Goal: Task Accomplishment & Management: Complete application form

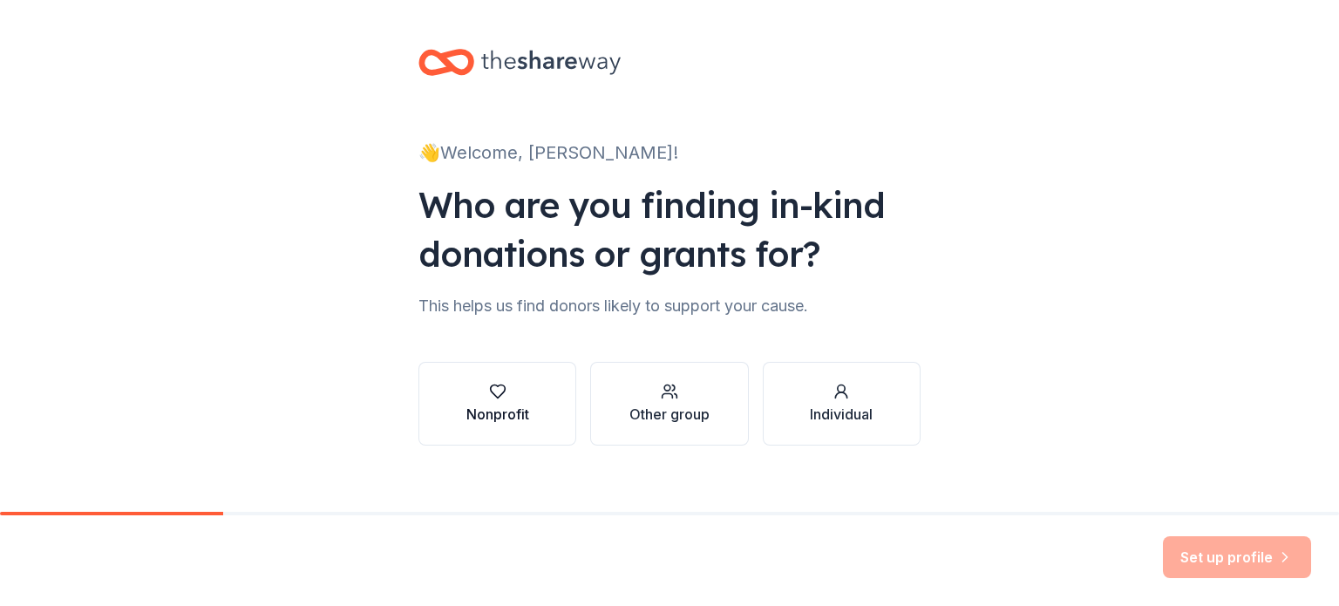
click at [493, 406] on div "Nonprofit" at bounding box center [497, 414] width 63 height 21
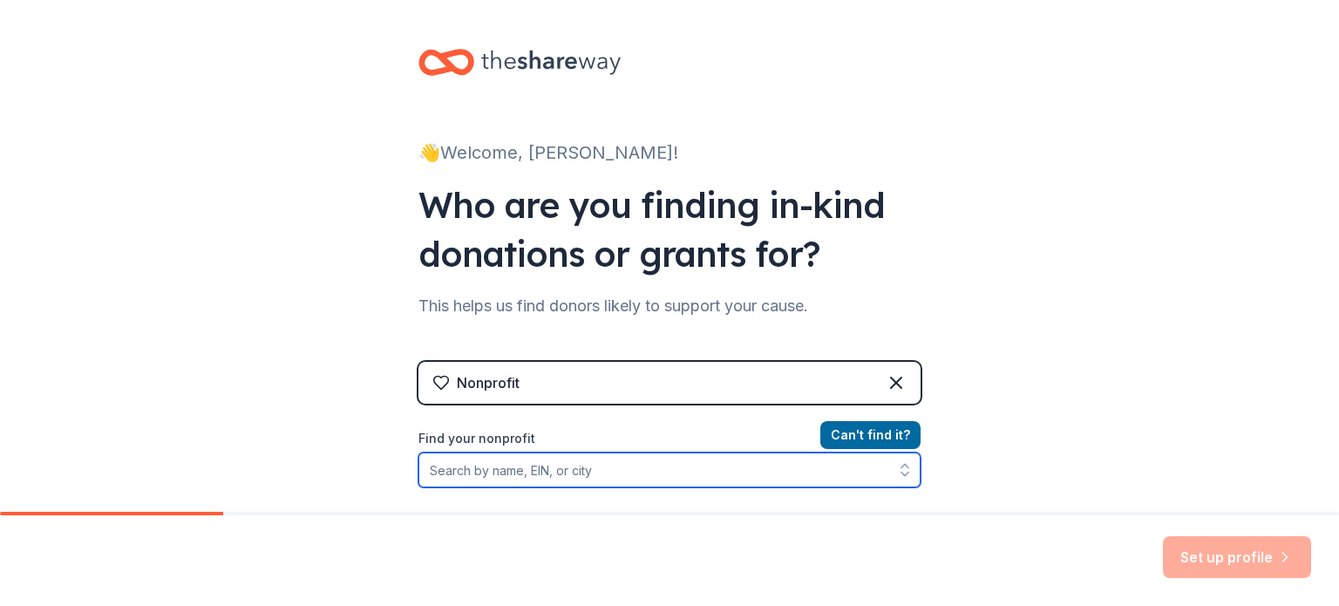
click at [589, 470] on input "Find your nonprofit" at bounding box center [669, 469] width 502 height 35
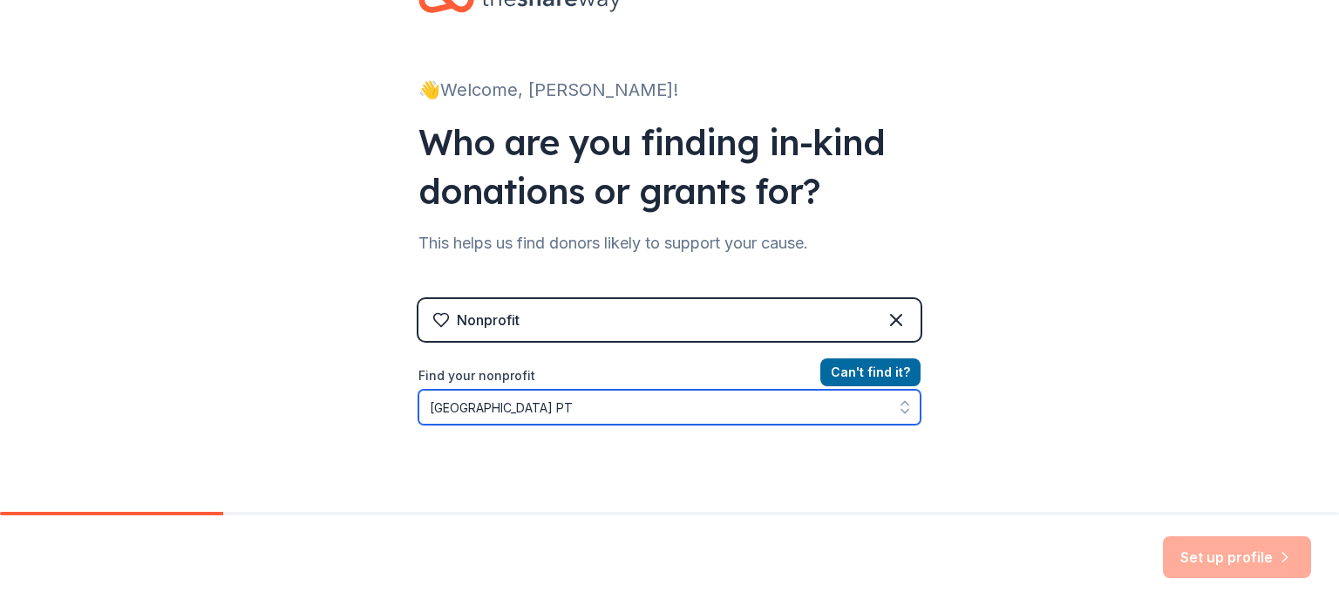
type input "[GEOGRAPHIC_DATA] PTA"
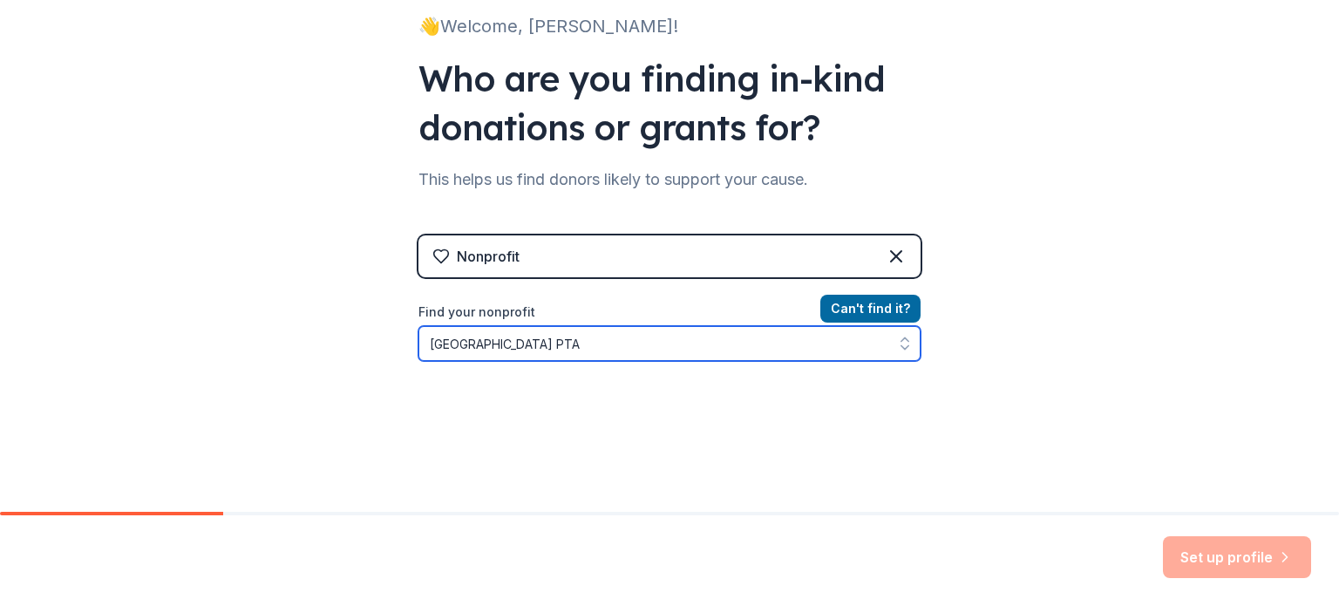
scroll to position [129, 0]
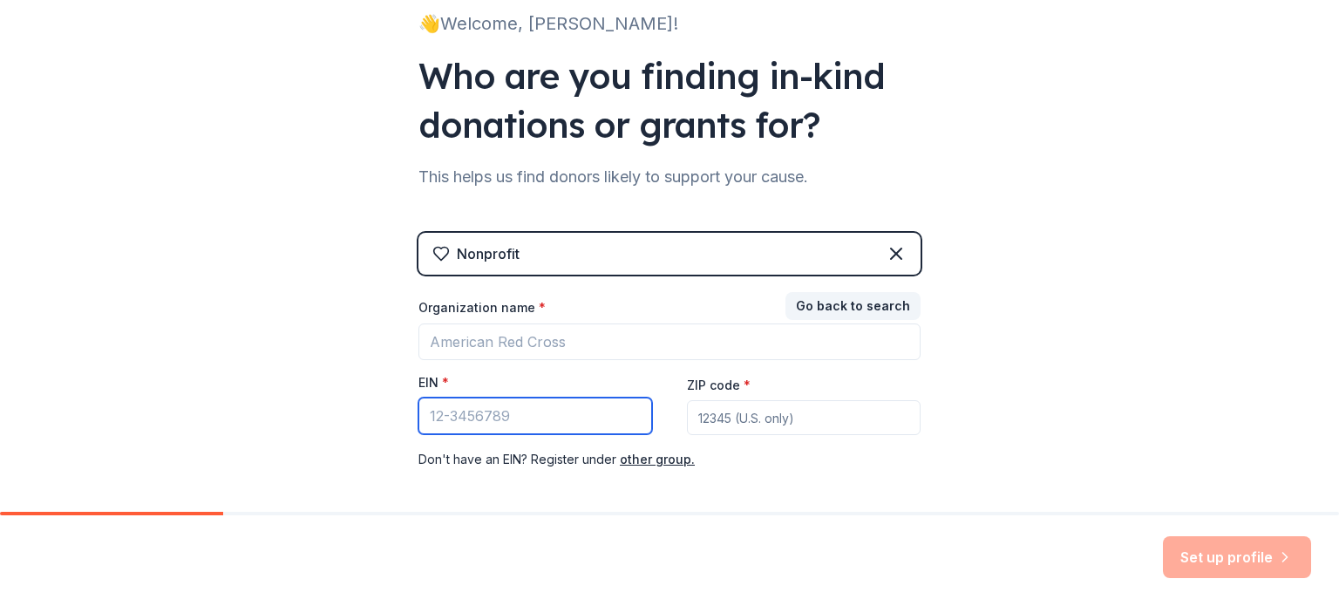
click at [537, 422] on input "EIN *" at bounding box center [535, 416] width 234 height 37
paste input "[US_EMPLOYER_IDENTIFICATION_NUMBER]"
type input "[US_EMPLOYER_IDENTIFICATION_NUMBER]"
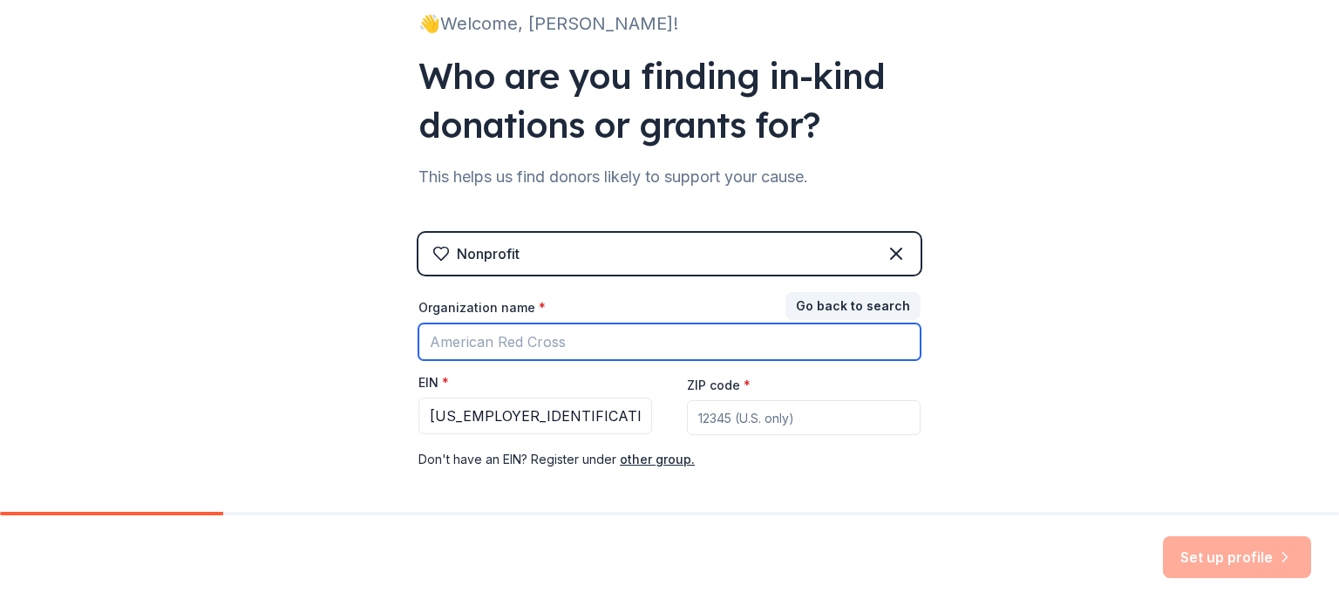
click at [495, 342] on input "Organization name *" at bounding box center [669, 341] width 502 height 37
click at [497, 343] on input "Organization name *" at bounding box center [669, 341] width 502 height 37
type input "[GEOGRAPHIC_DATA] PTA"
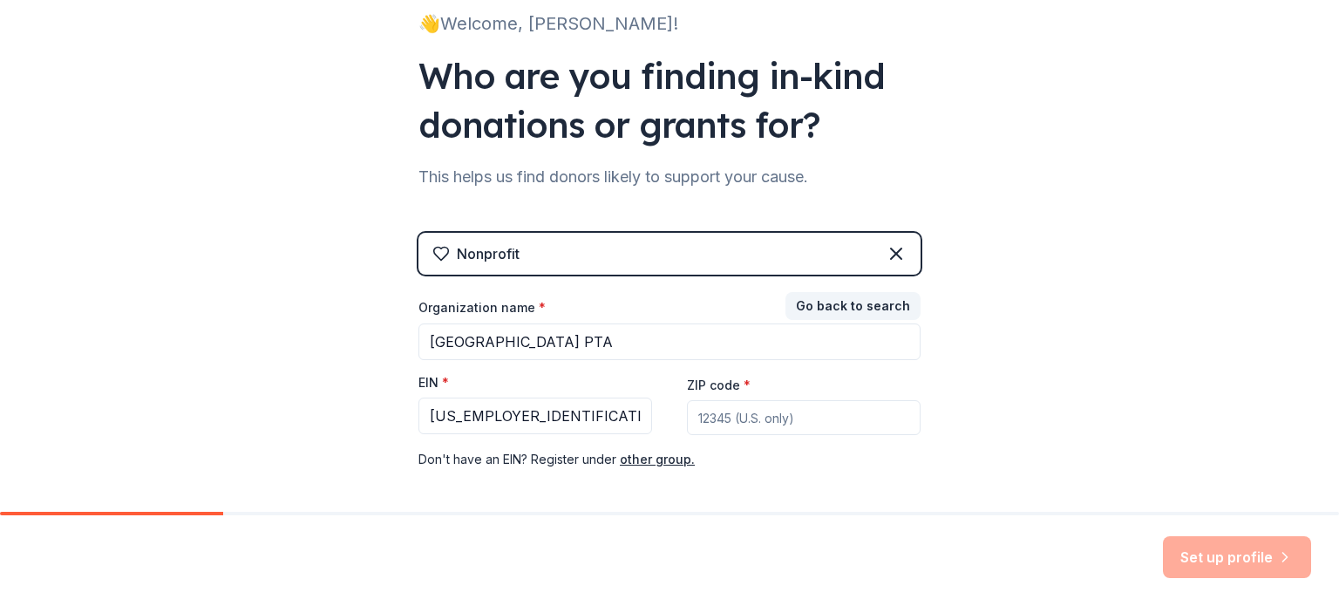
click at [723, 405] on input "ZIP code *" at bounding box center [804, 417] width 234 height 35
type input "08690"
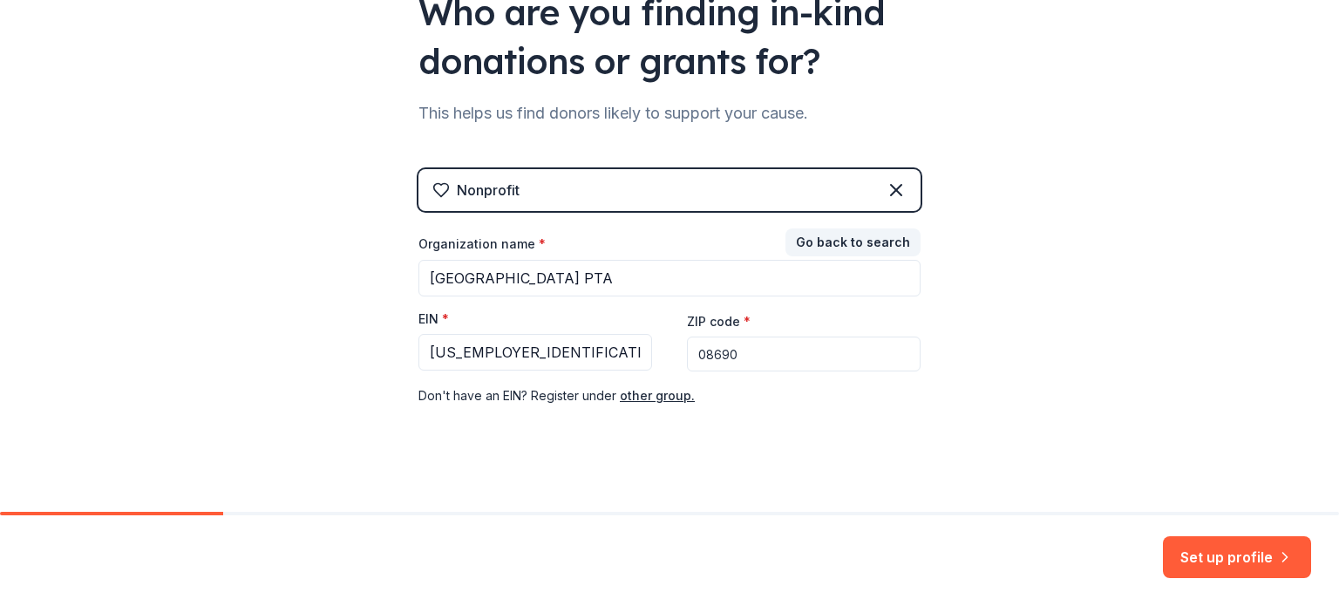
scroll to position [206, 0]
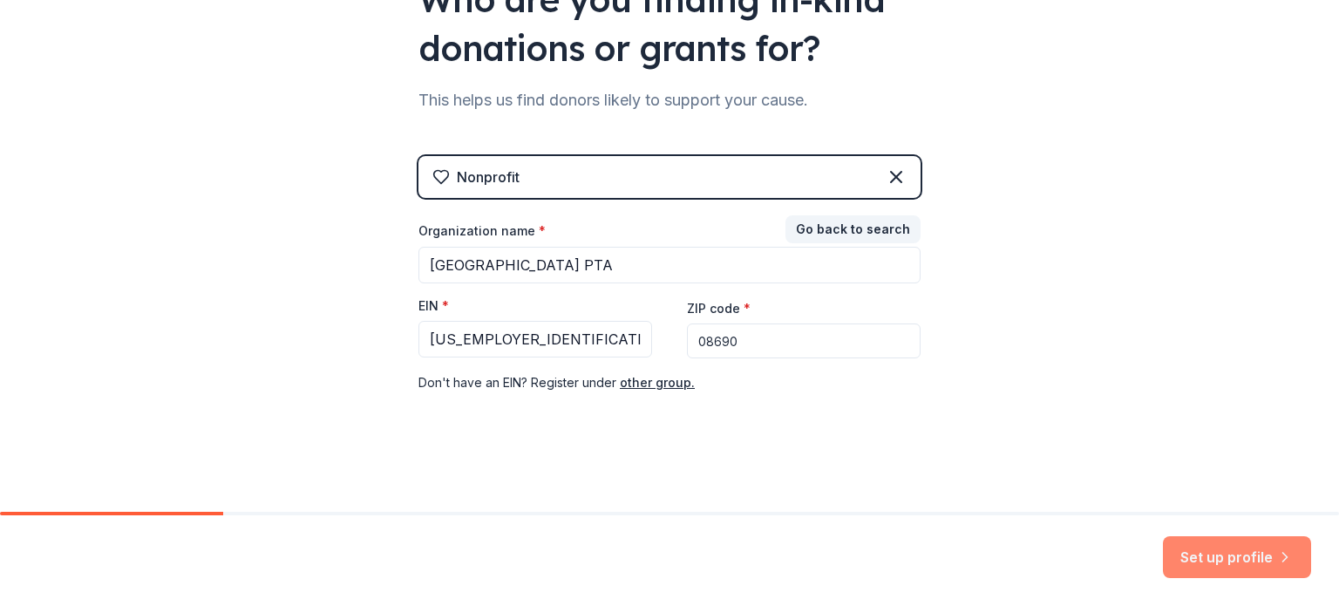
click at [1234, 561] on button "Set up profile" at bounding box center [1237, 557] width 148 height 42
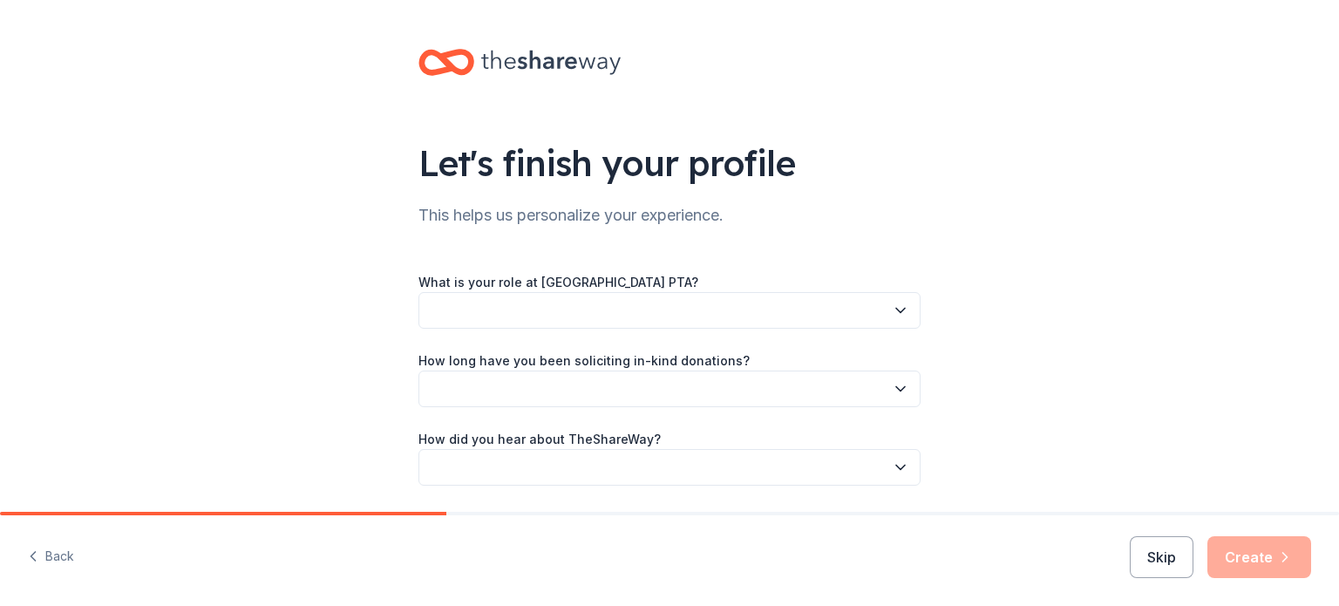
click at [692, 316] on button "button" at bounding box center [669, 310] width 502 height 37
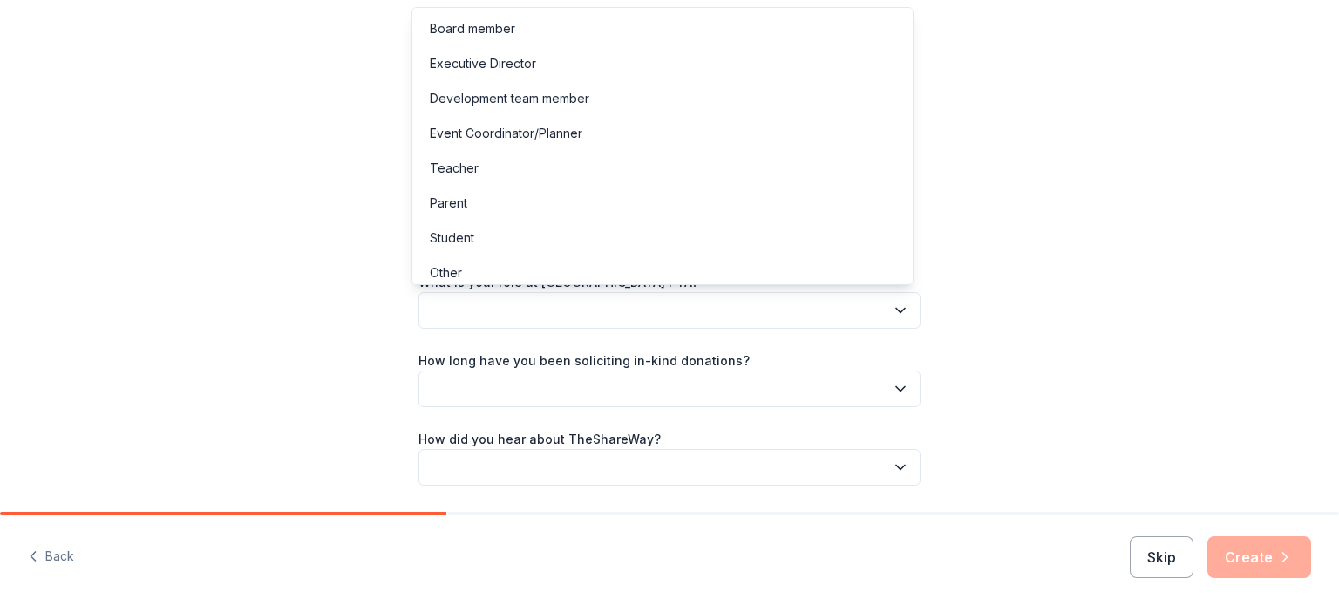
scroll to position [9, 0]
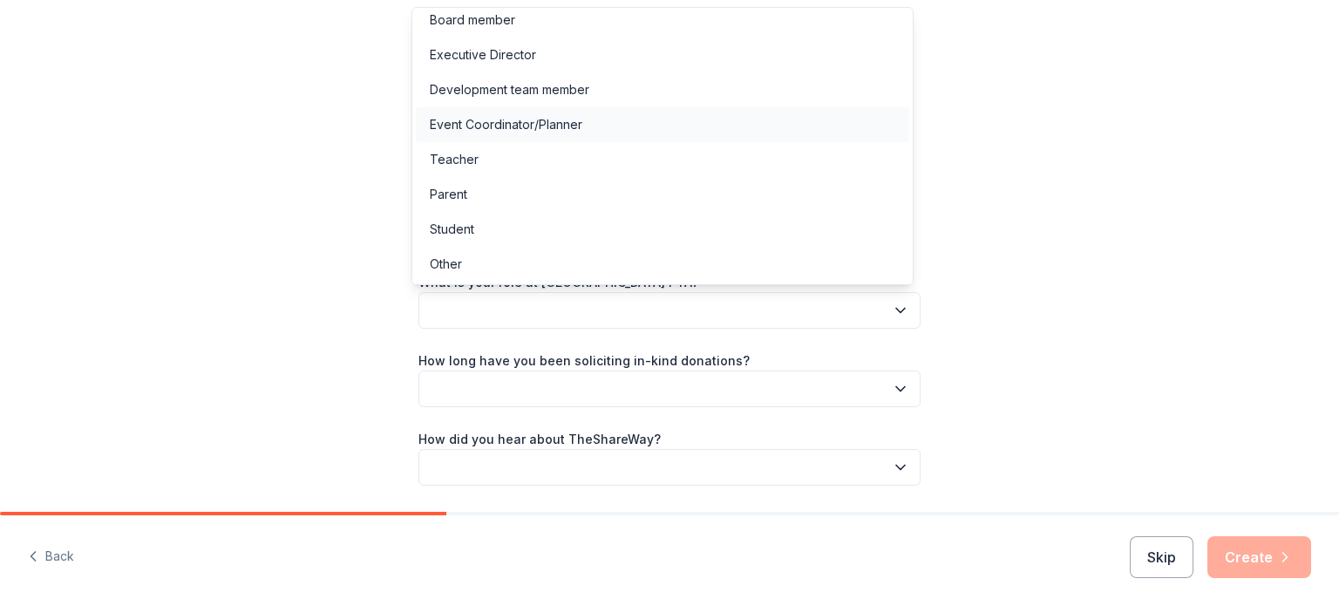
click at [523, 126] on div "Event Coordinator/Planner" at bounding box center [506, 124] width 153 height 21
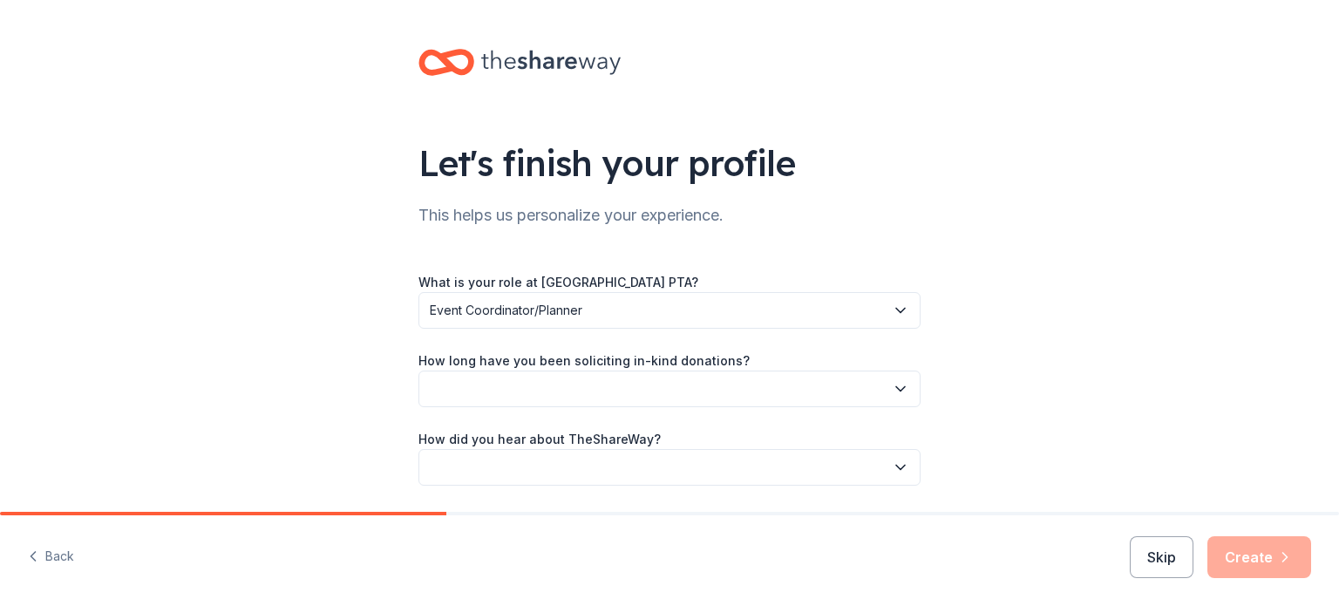
click at [571, 398] on button "button" at bounding box center [669, 389] width 502 height 37
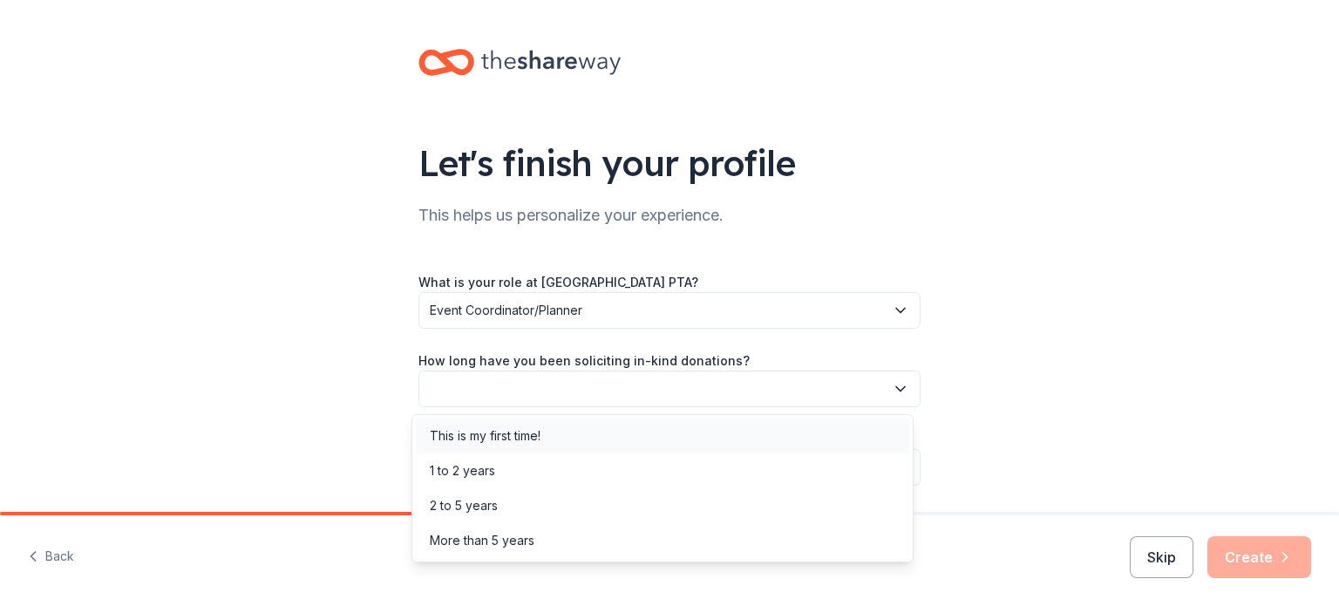
click at [562, 431] on div "This is my first time!" at bounding box center [662, 435] width 493 height 35
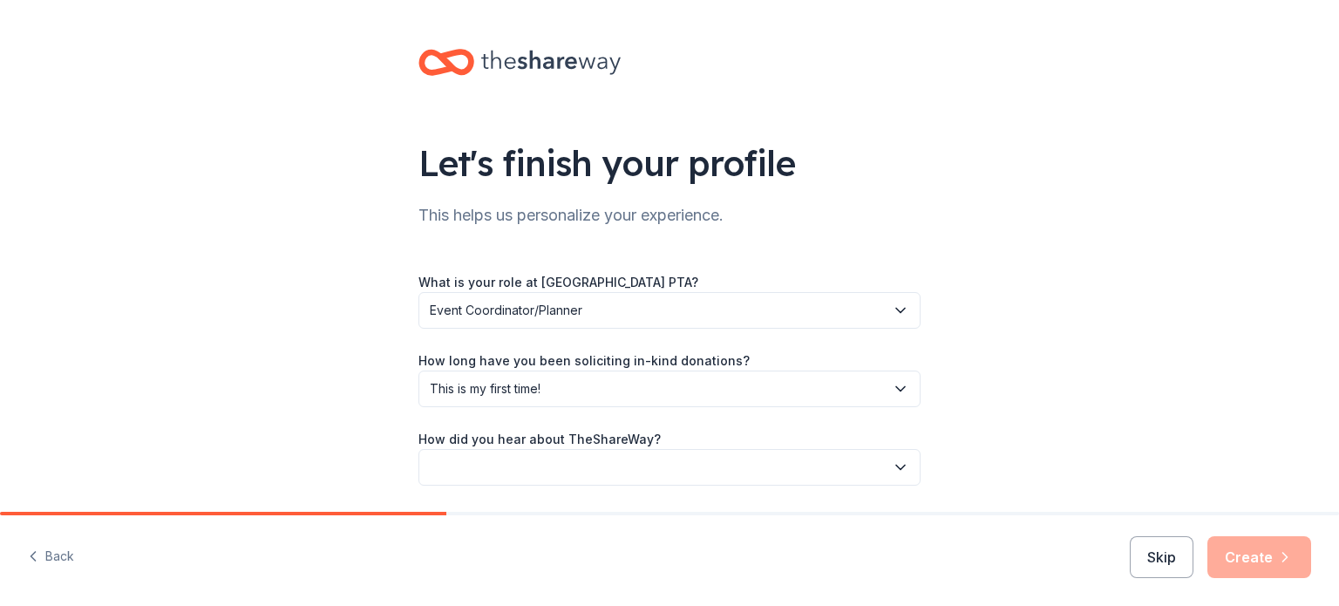
click at [534, 385] on span "This is my first time!" at bounding box center [657, 388] width 455 height 21
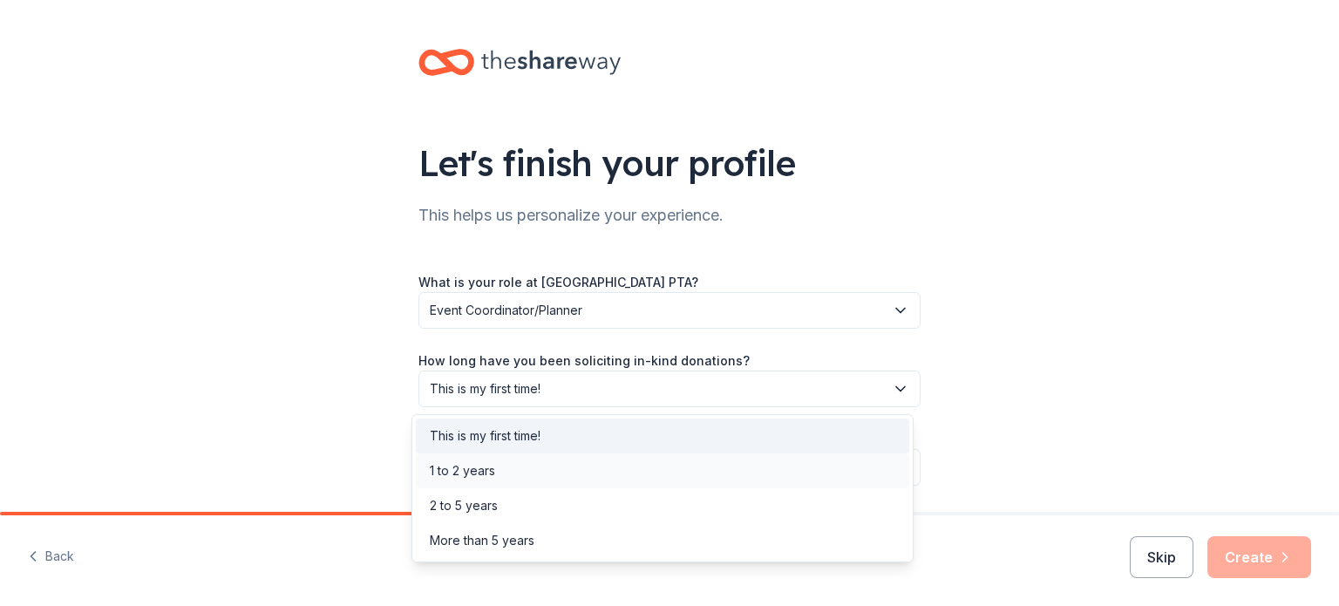
click at [534, 463] on div "1 to 2 years" at bounding box center [662, 470] width 493 height 35
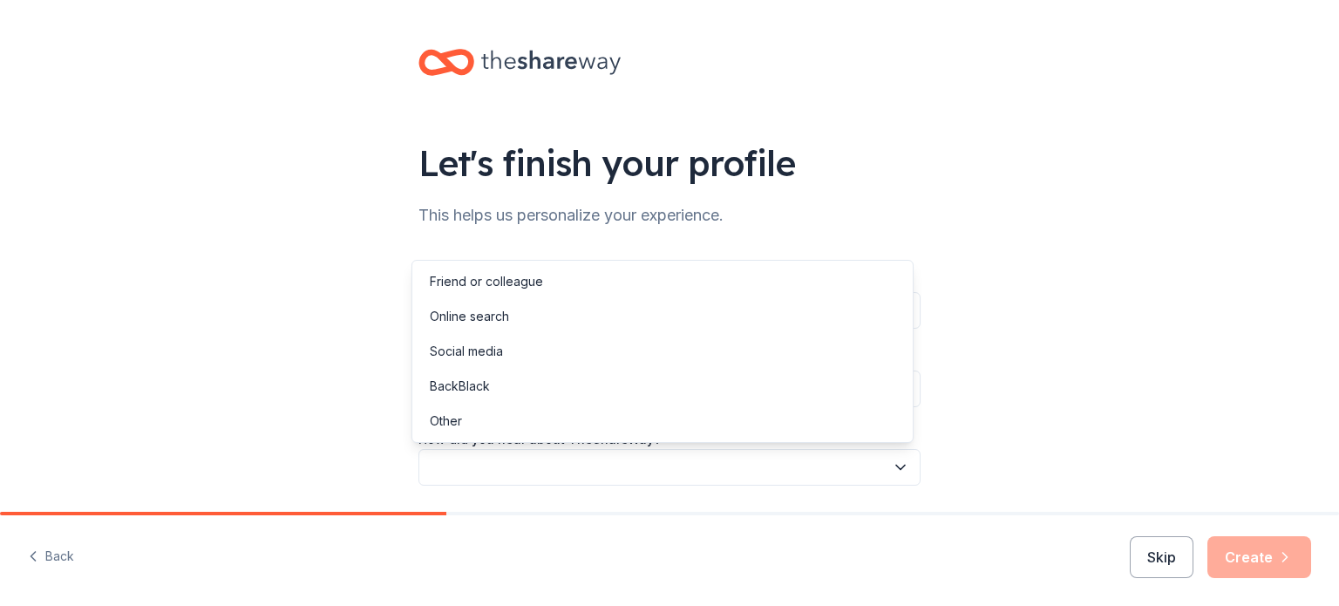
click at [534, 463] on button "button" at bounding box center [669, 467] width 502 height 37
click at [503, 330] on div "Online search" at bounding box center [662, 316] width 493 height 35
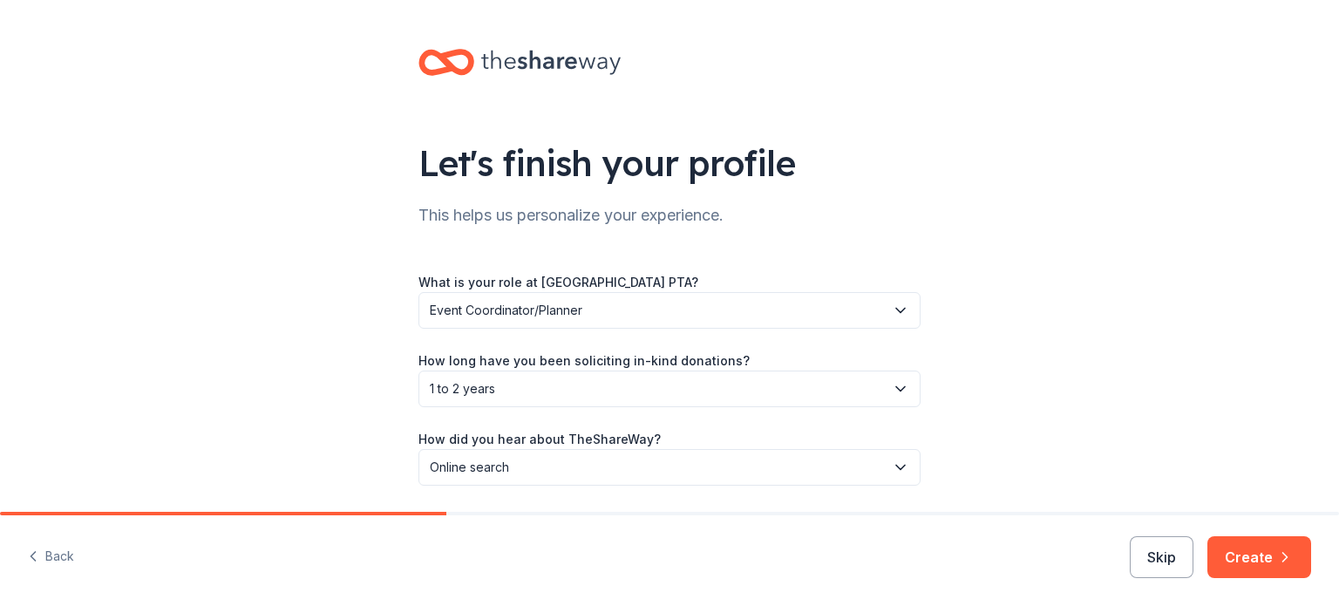
scroll to position [57, 0]
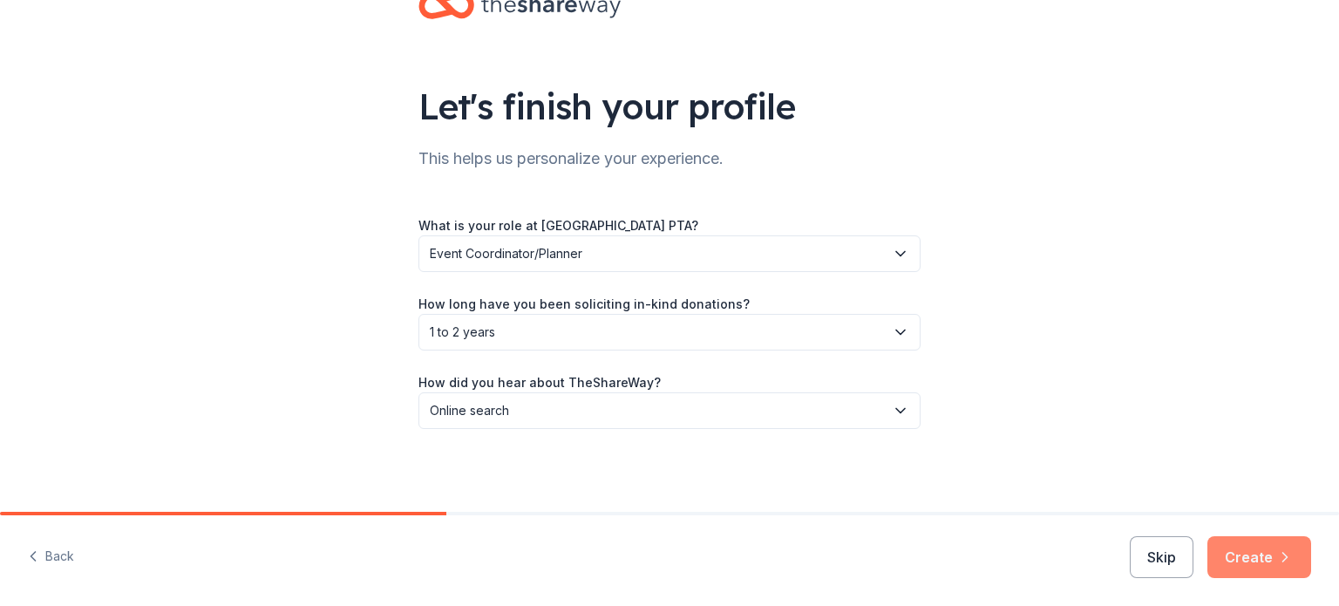
click at [1255, 552] on button "Create" at bounding box center [1259, 557] width 104 height 42
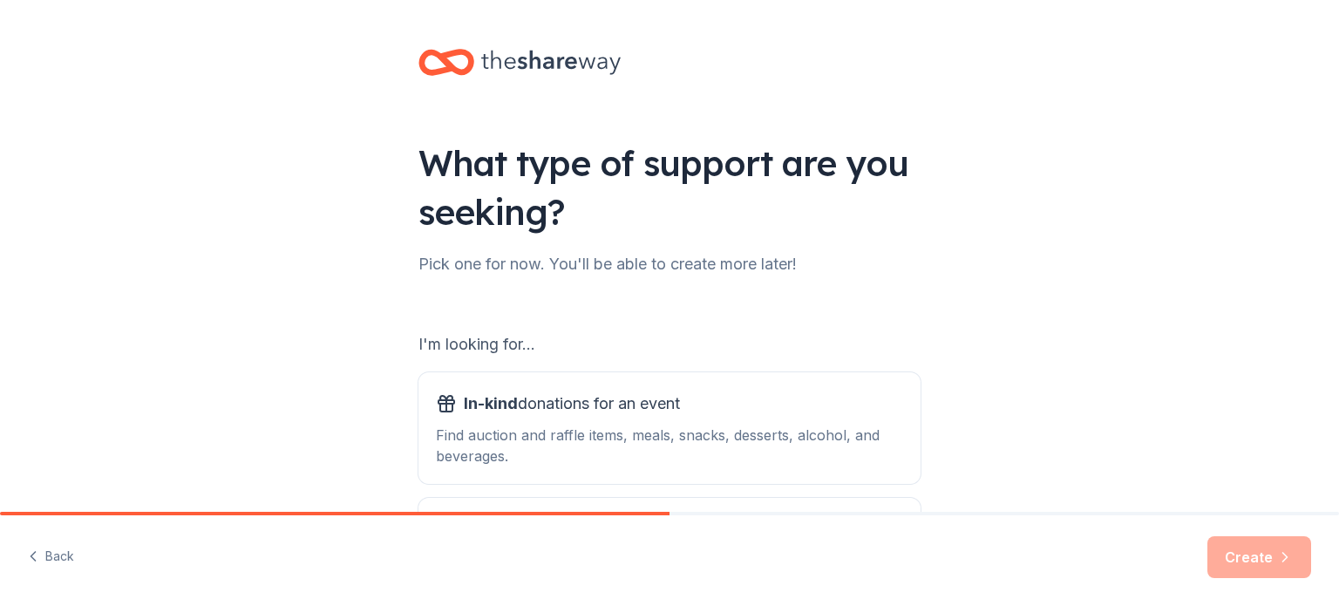
click at [1012, 285] on div "What type of support are you seeking? Pick one for now. You'll be able to creat…" at bounding box center [669, 352] width 1339 height 704
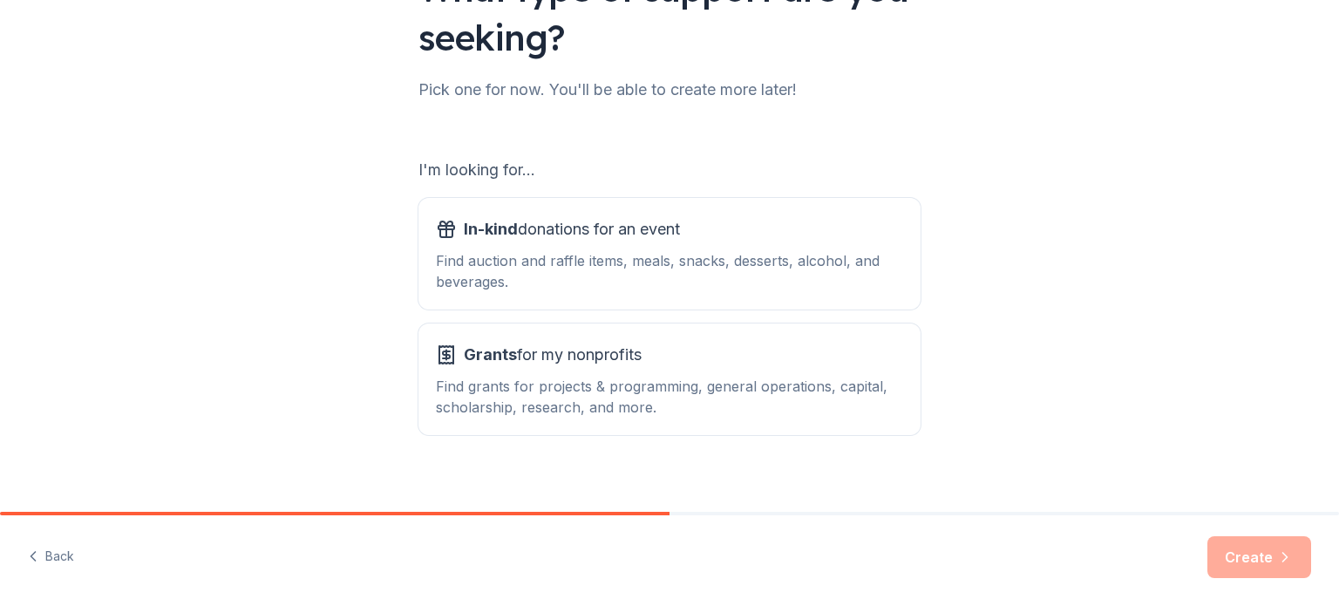
scroll to position [192, 0]
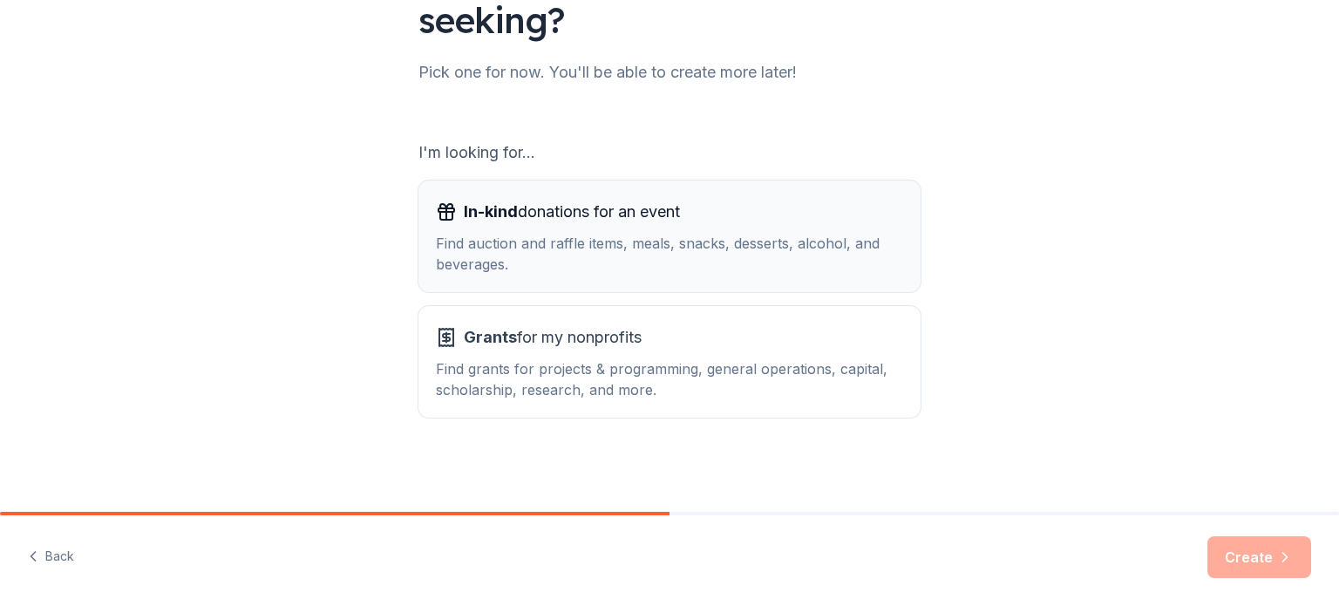
click at [700, 248] on div "Find auction and raffle items, meals, snacks, desserts, alcohol, and beverages." at bounding box center [669, 254] width 467 height 42
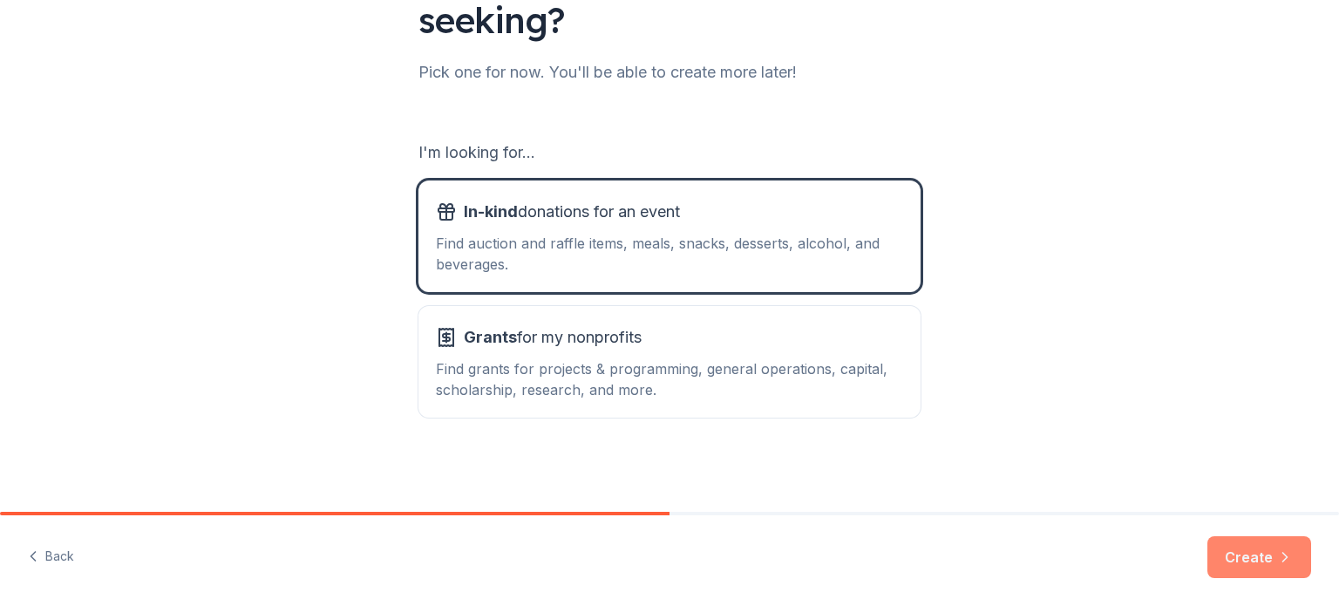
click at [1255, 561] on button "Create" at bounding box center [1259, 557] width 104 height 42
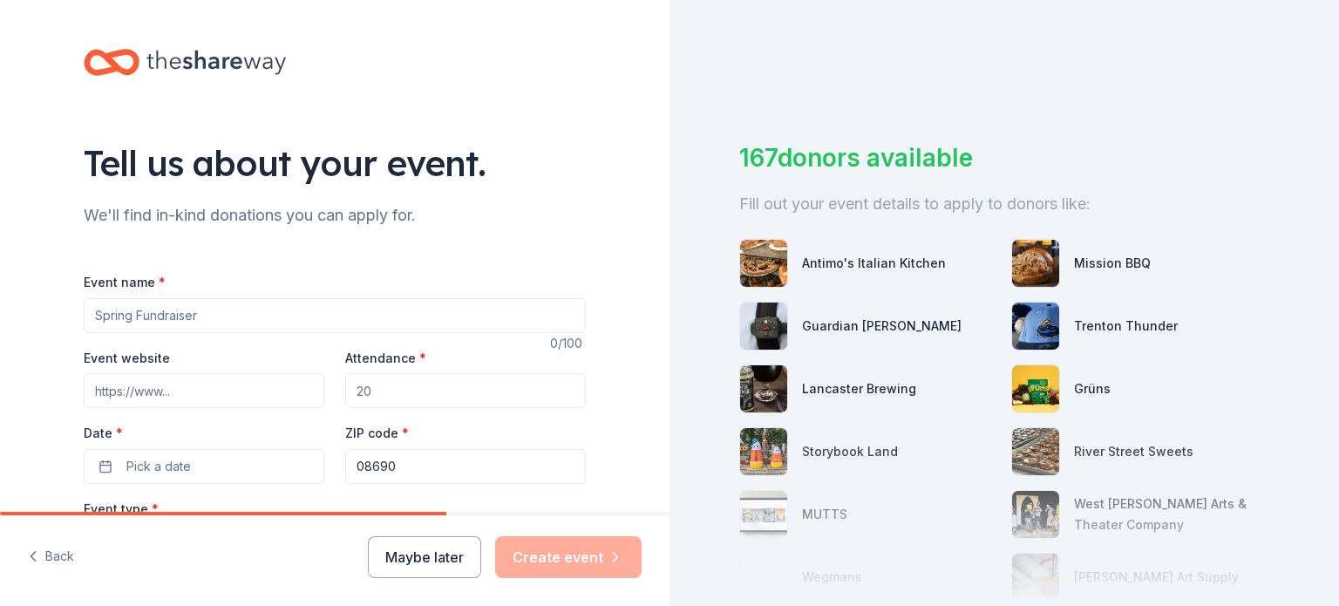
click at [296, 309] on input "Event name *" at bounding box center [335, 315] width 502 height 35
type input "Langtree PTA Gift Raffle"
click at [188, 384] on input "Event website" at bounding box center [204, 390] width 241 height 35
paste input "[URL][DOMAIN_NAME]"
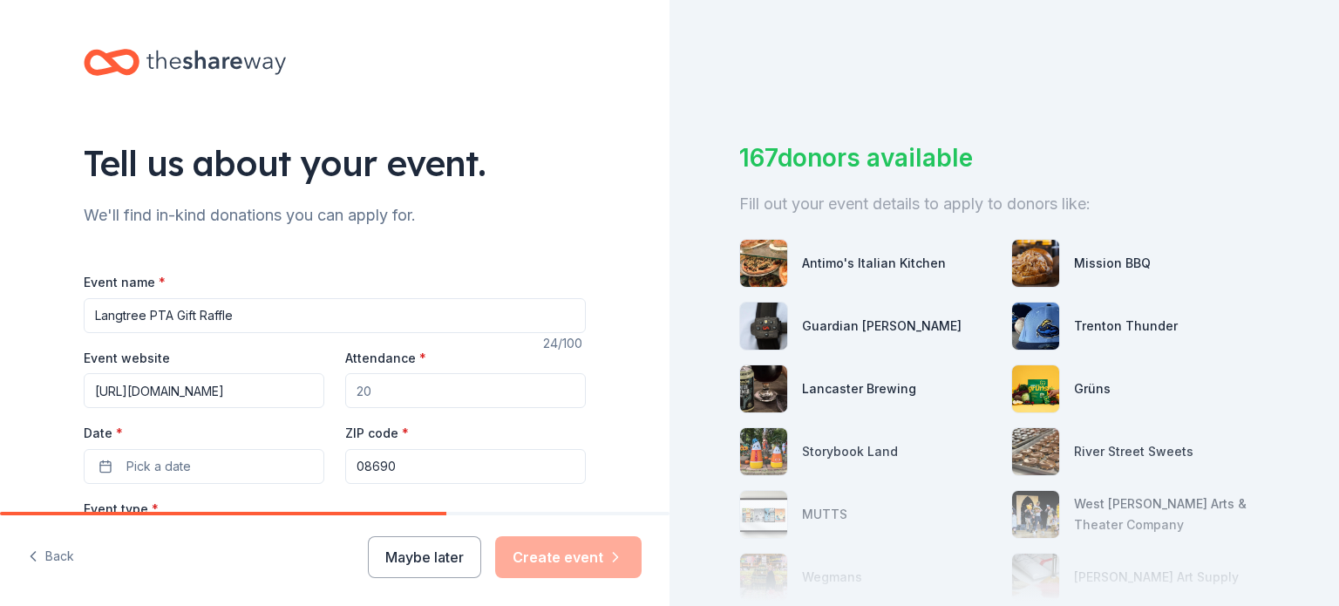
type input "[URL][DOMAIN_NAME]"
click at [387, 390] on input "Attendance *" at bounding box center [465, 390] width 241 height 35
type input "200"
click at [256, 468] on button "Pick a date" at bounding box center [204, 466] width 241 height 35
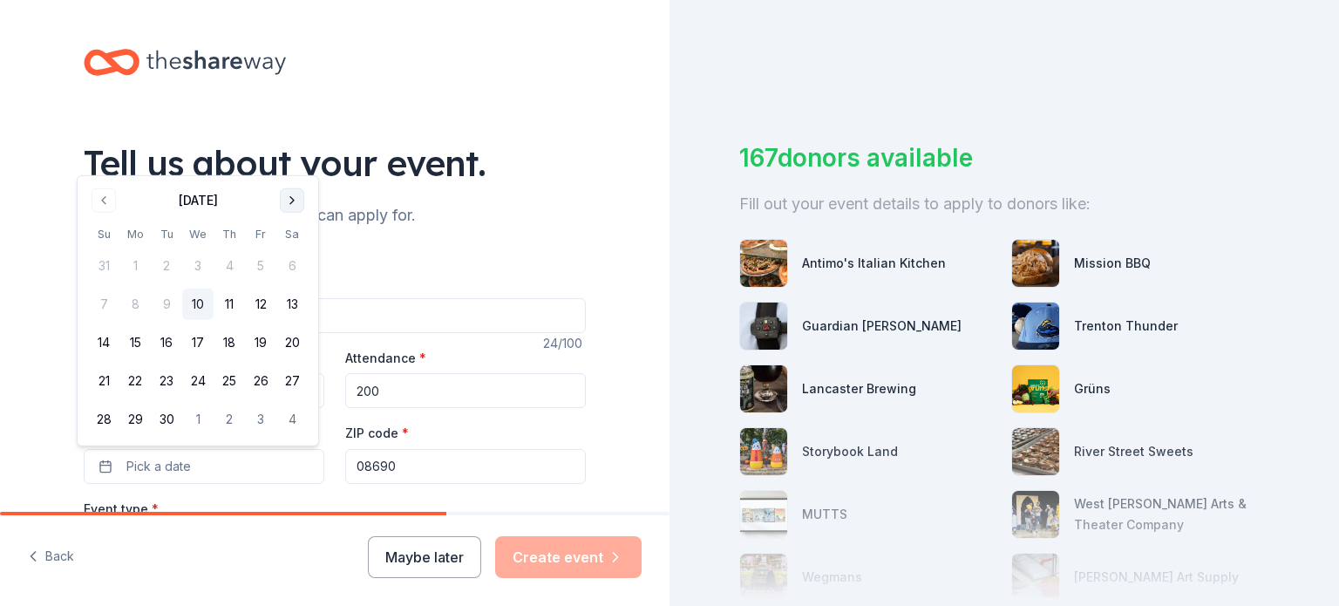
click at [289, 201] on button "Go to next month" at bounding box center [292, 200] width 24 height 24
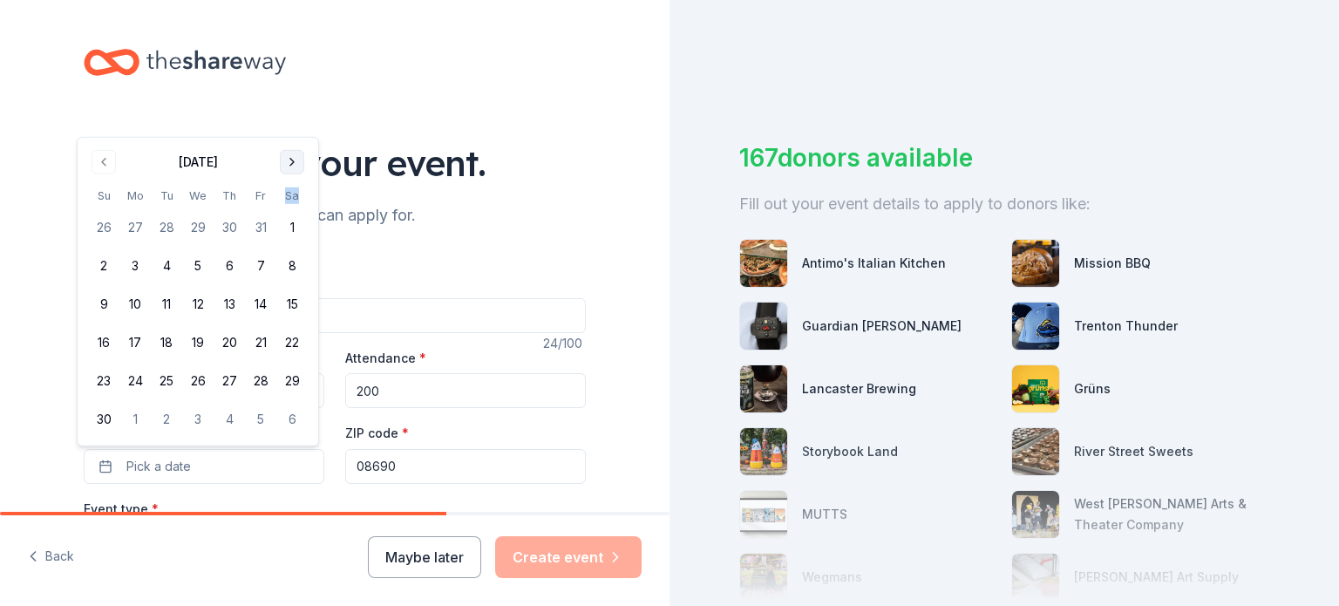
click at [289, 201] on th "Sa" at bounding box center [291, 196] width 31 height 18
click at [289, 161] on button "Go to next month" at bounding box center [292, 162] width 24 height 24
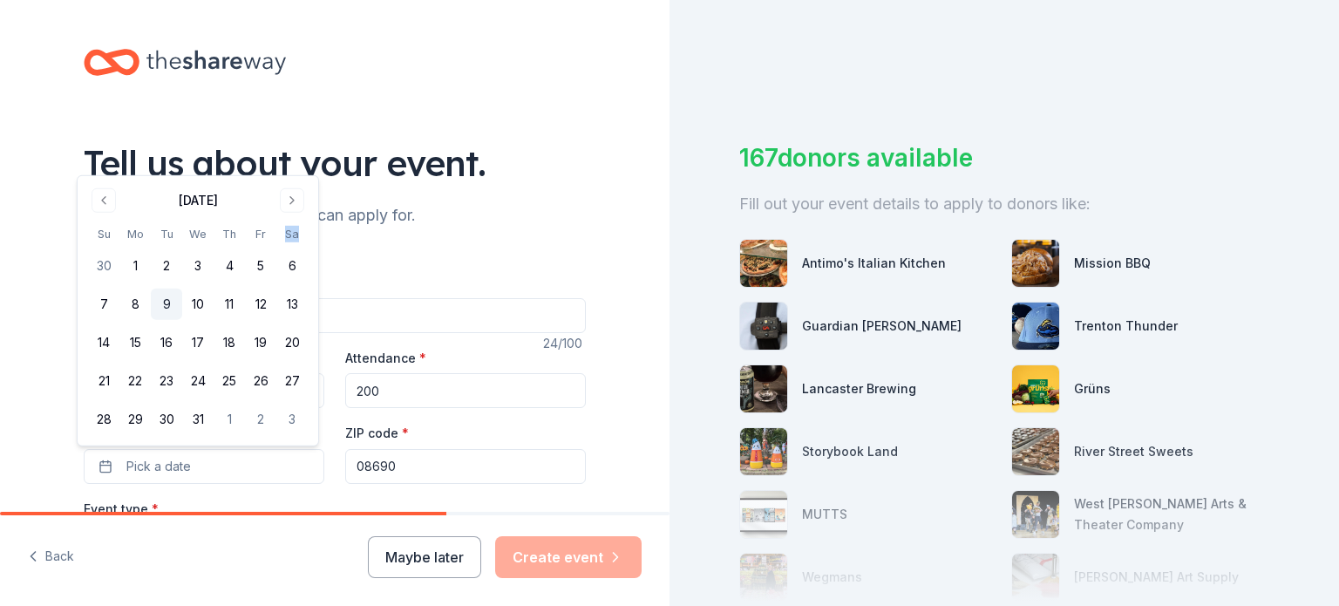
click at [166, 301] on button "9" at bounding box center [166, 304] width 31 height 31
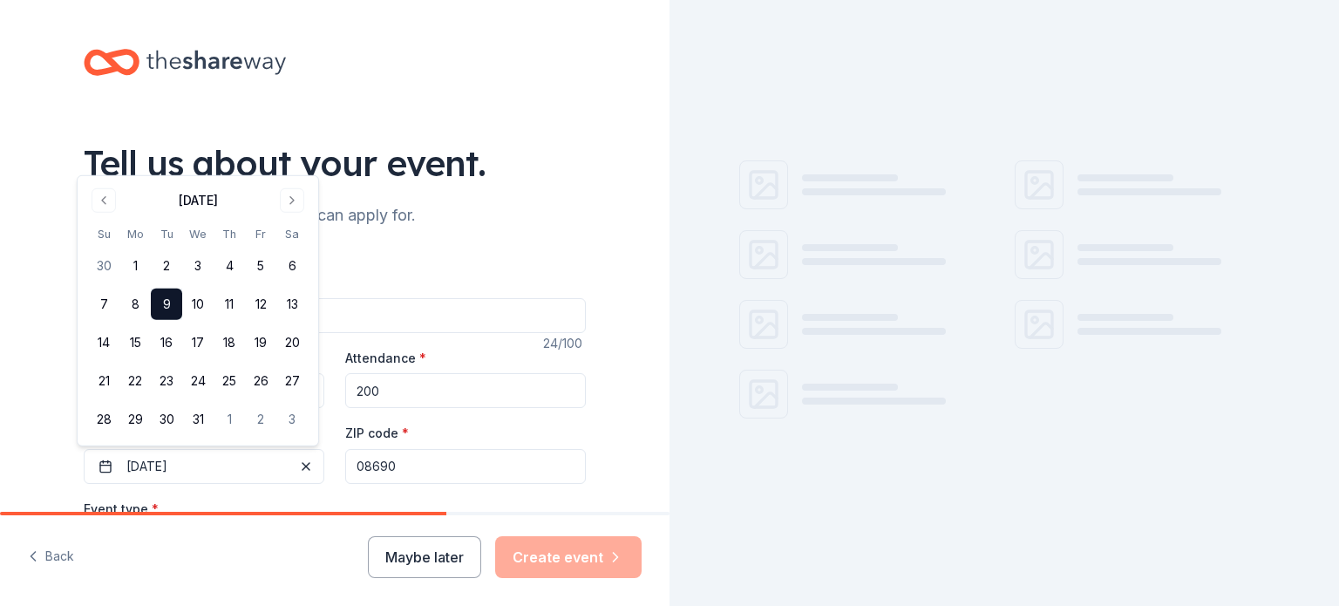
click at [13, 379] on div "Tell us about your event. We'll find in-kind donations you can apply for. Event…" at bounding box center [335, 580] width 670 height 1160
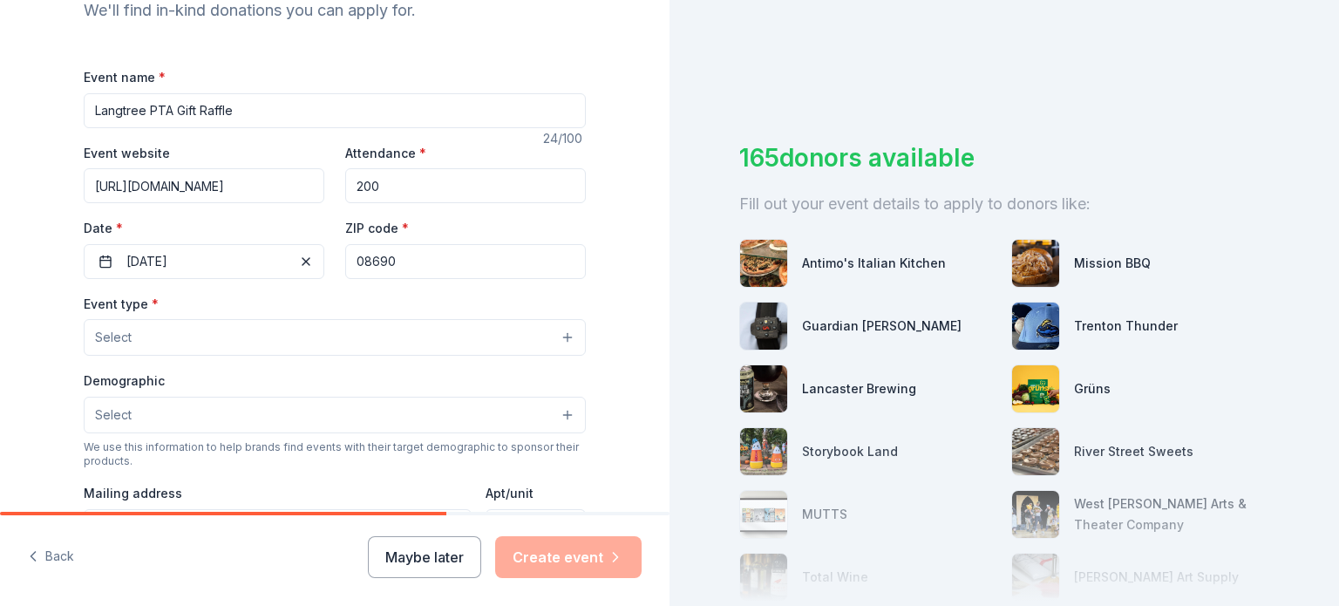
scroll to position [244, 0]
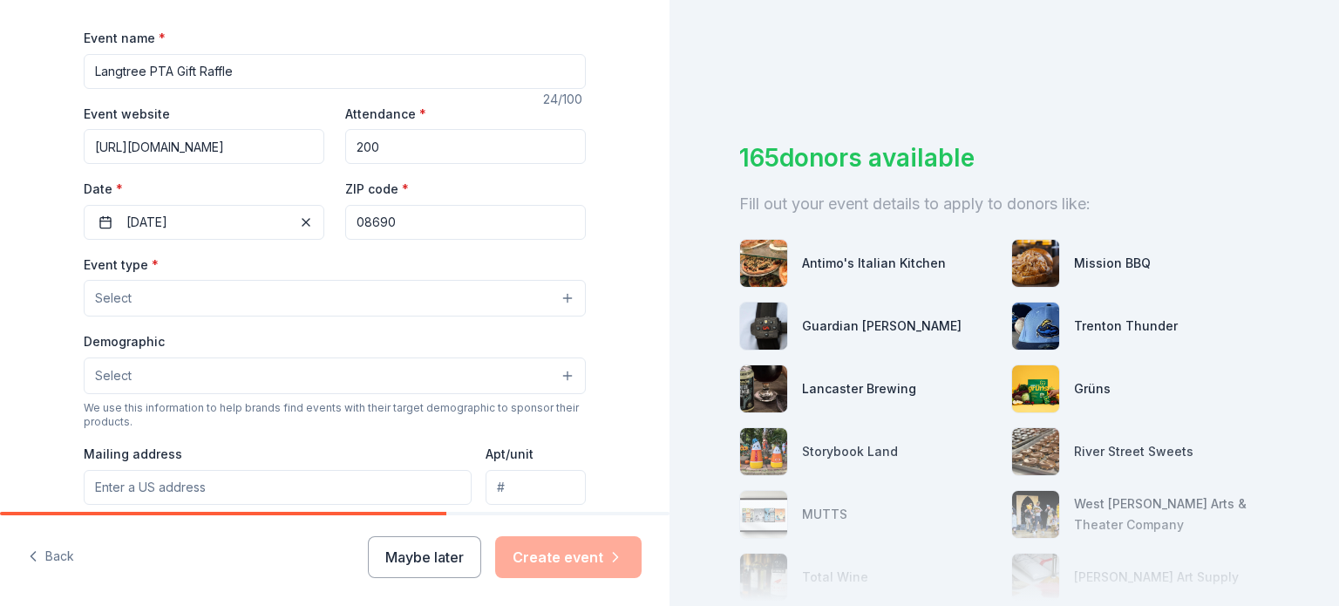
click at [175, 302] on button "Select" at bounding box center [335, 298] width 502 height 37
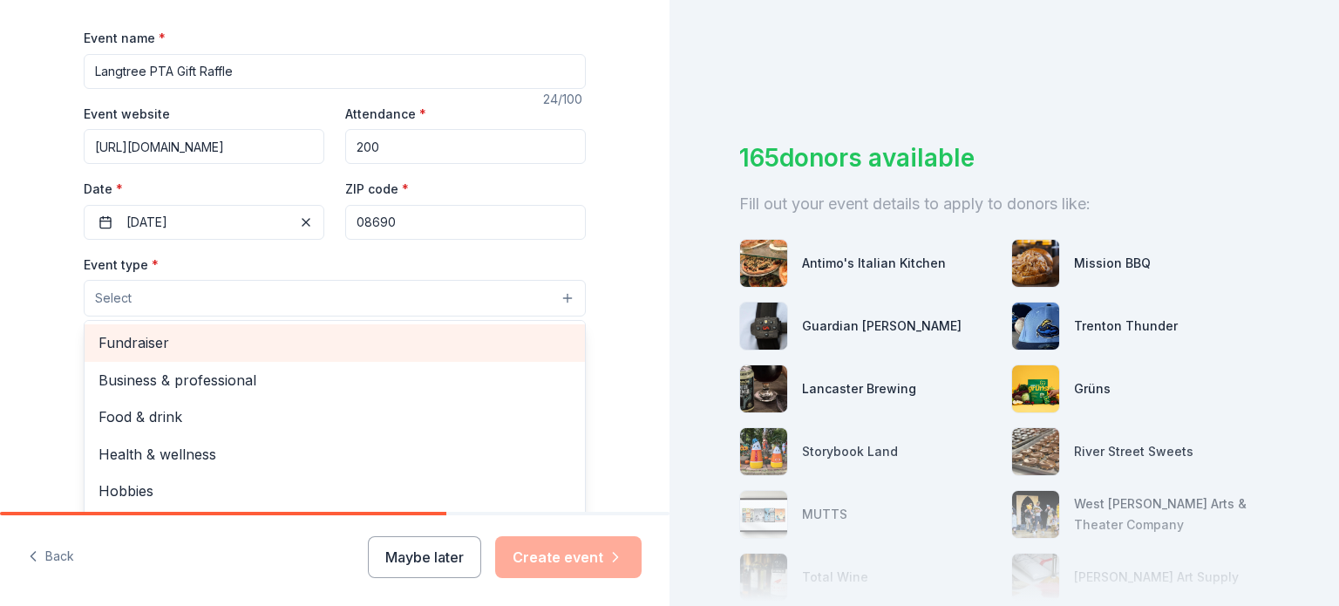
click at [354, 350] on span "Fundraiser" at bounding box center [335, 342] width 473 height 23
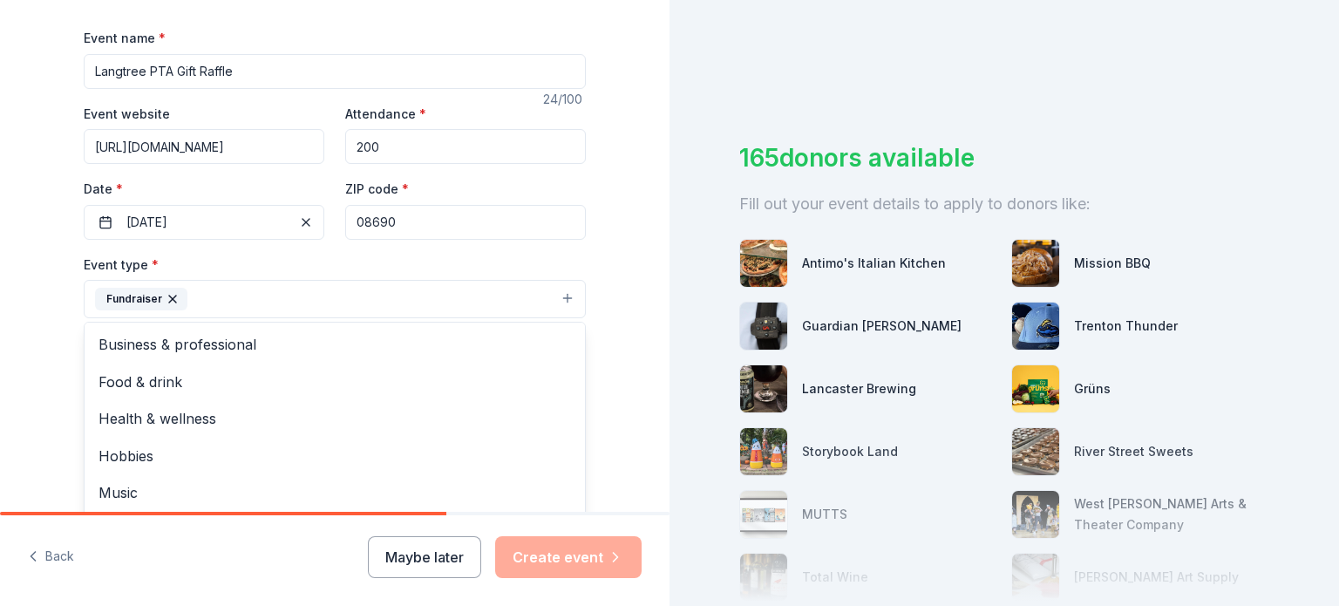
click at [14, 332] on div "Tell us about your event. We'll find in-kind donations you can apply for. Event…" at bounding box center [335, 337] width 670 height 1162
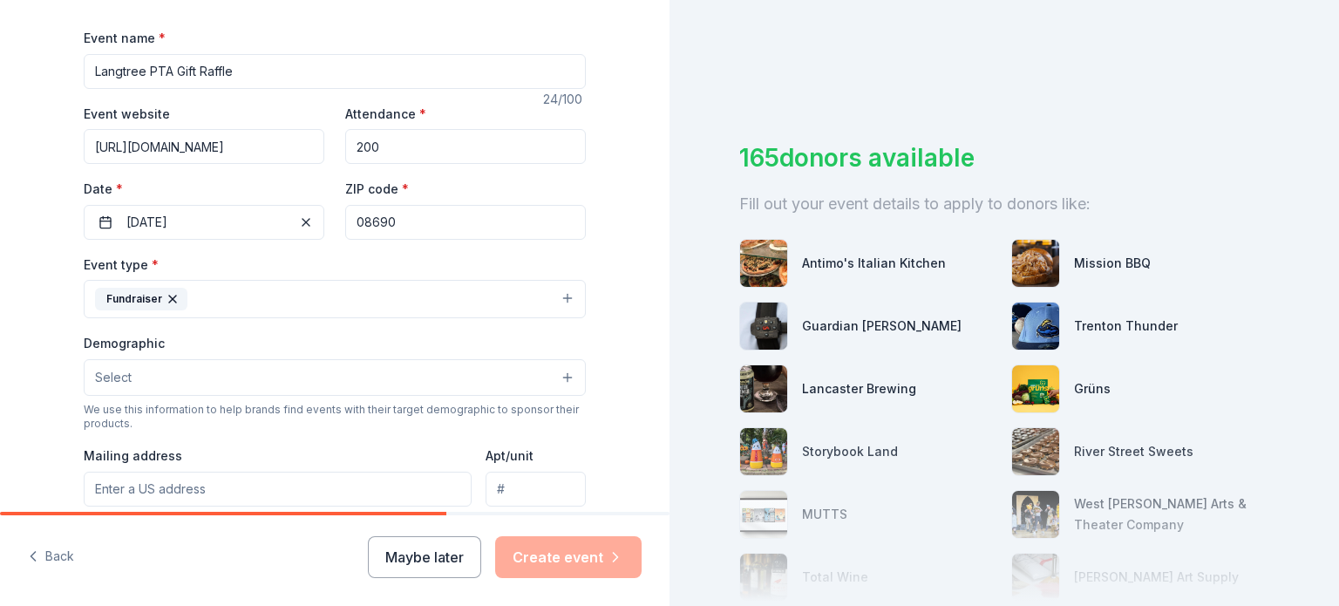
click at [195, 376] on button "Select" at bounding box center [335, 377] width 502 height 37
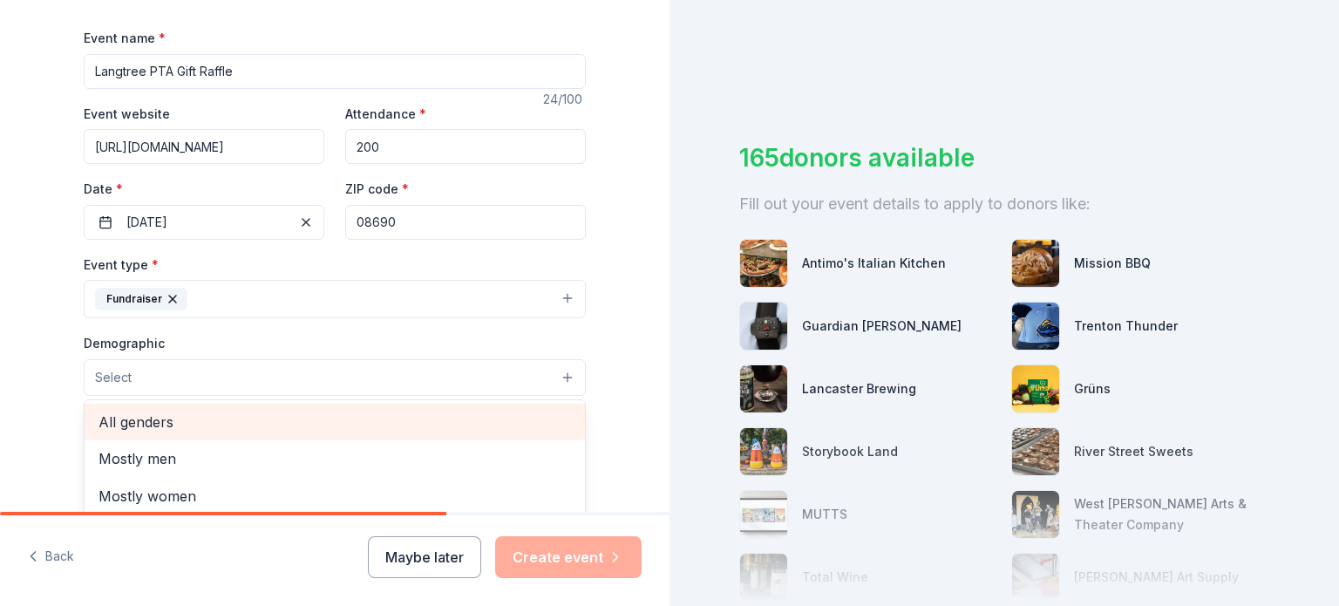
click at [190, 414] on span "All genders" at bounding box center [335, 422] width 473 height 23
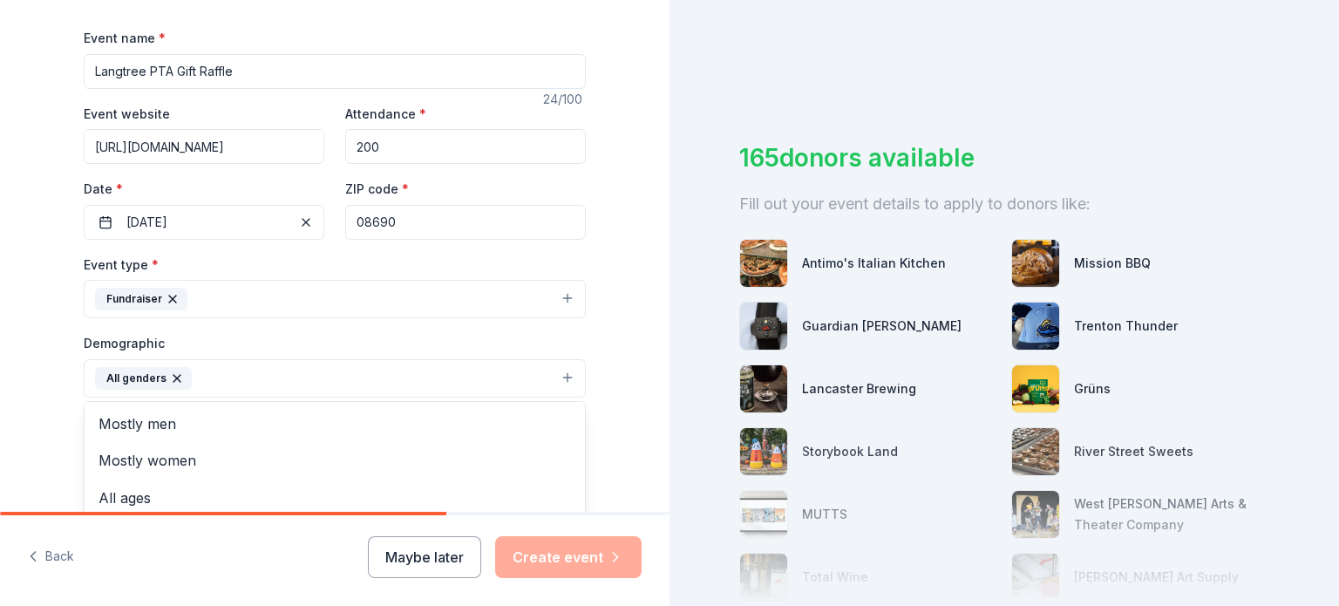
click at [5, 407] on div "Tell us about your event. We'll find in-kind donations you can apply for. Event…" at bounding box center [335, 338] width 670 height 1164
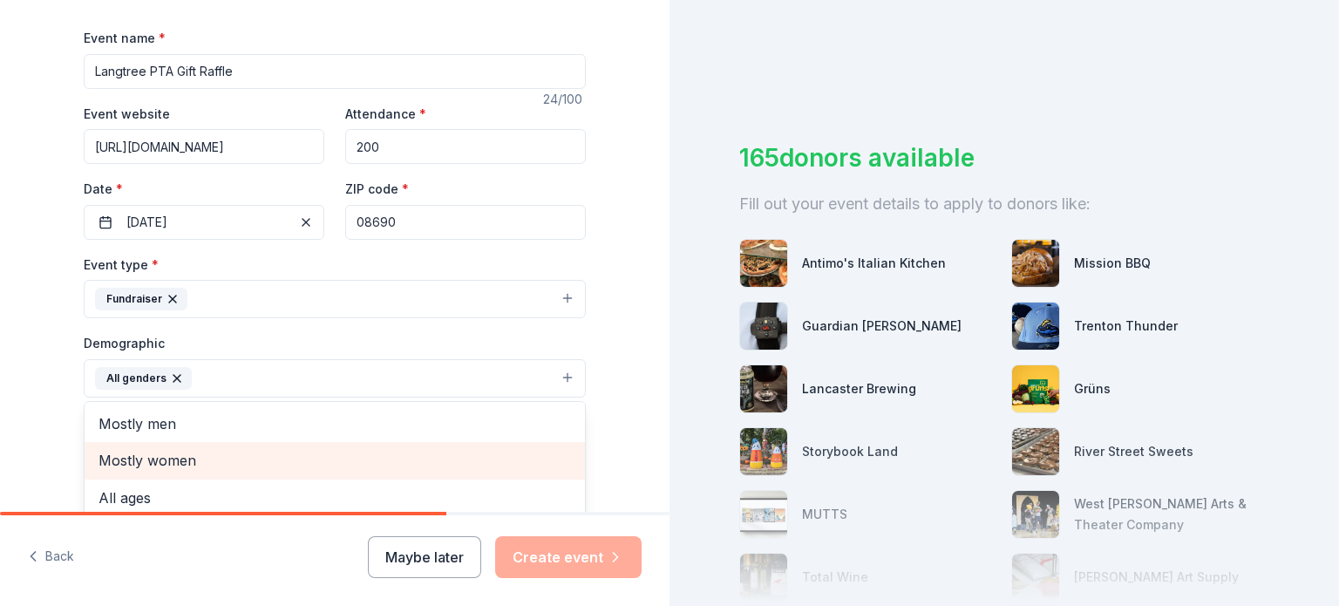
click at [7, 391] on div "Tell us about your event. We'll find in-kind donations you can apply for. Event…" at bounding box center [335, 338] width 670 height 1164
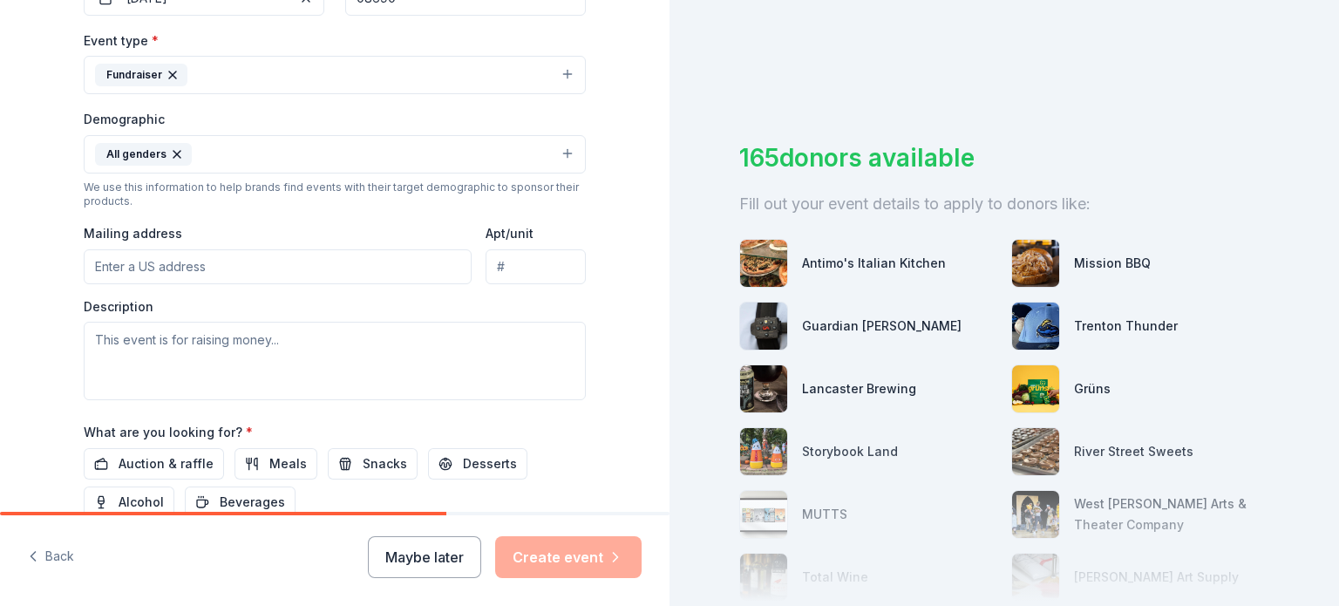
scroll to position [491, 0]
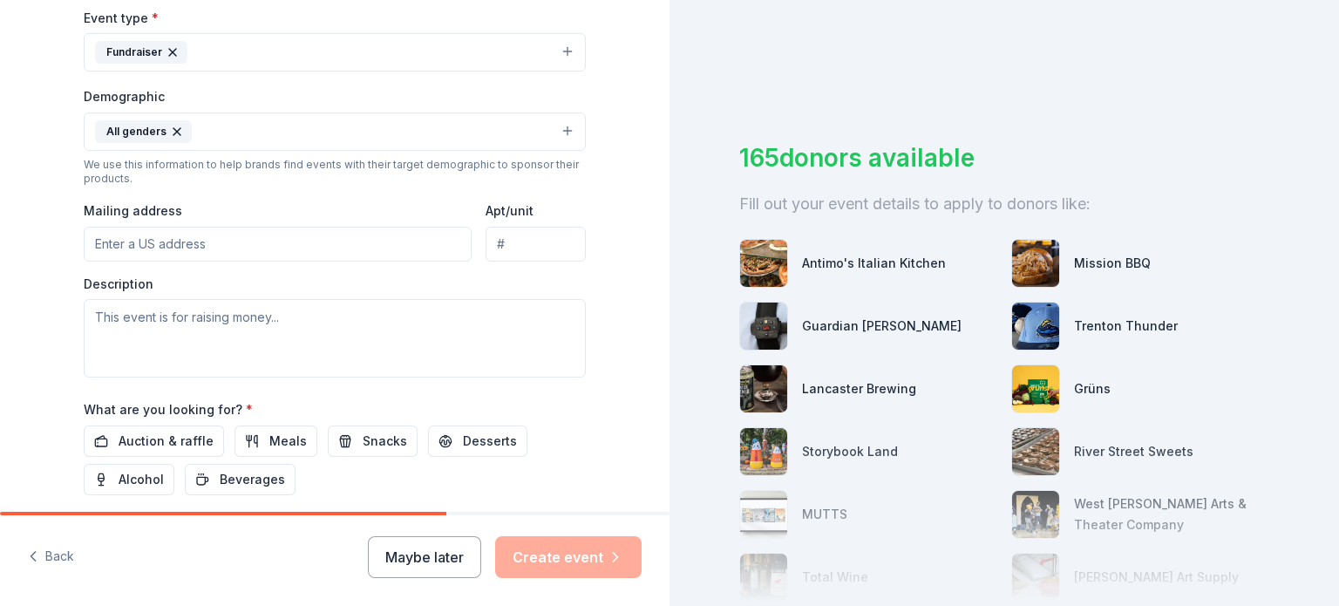
click at [180, 248] on input "Mailing address" at bounding box center [278, 244] width 388 height 35
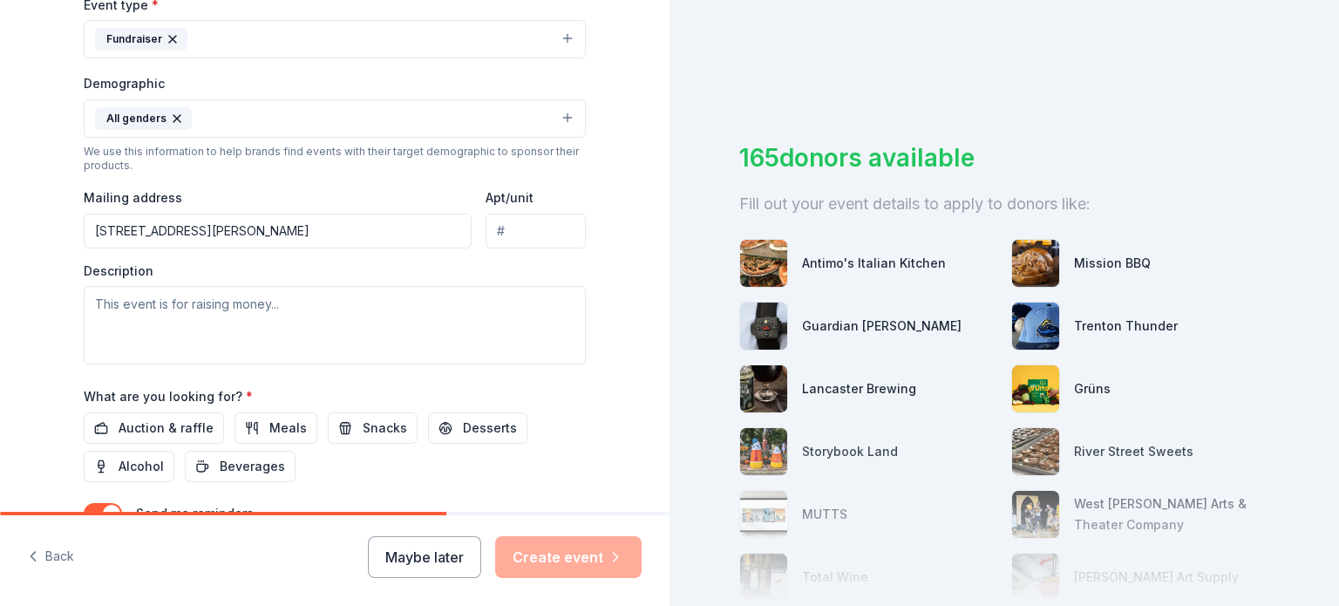
scroll to position [513, 0]
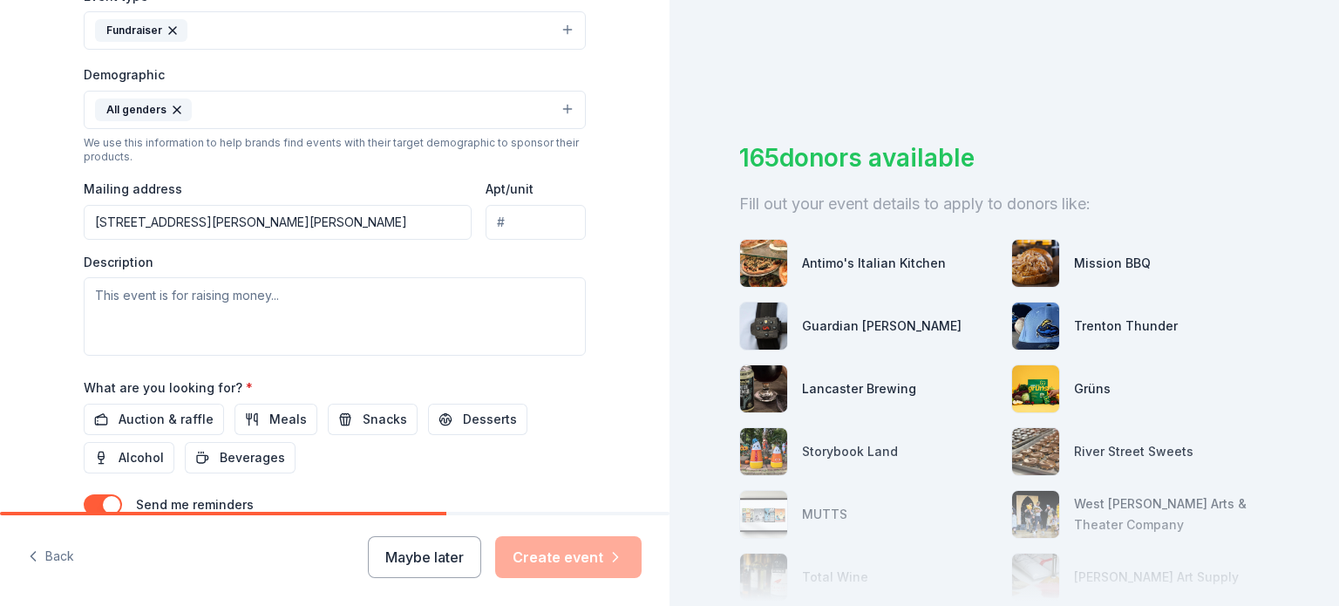
type input "[STREET_ADDRESS][PERSON_NAME][PERSON_NAME]"
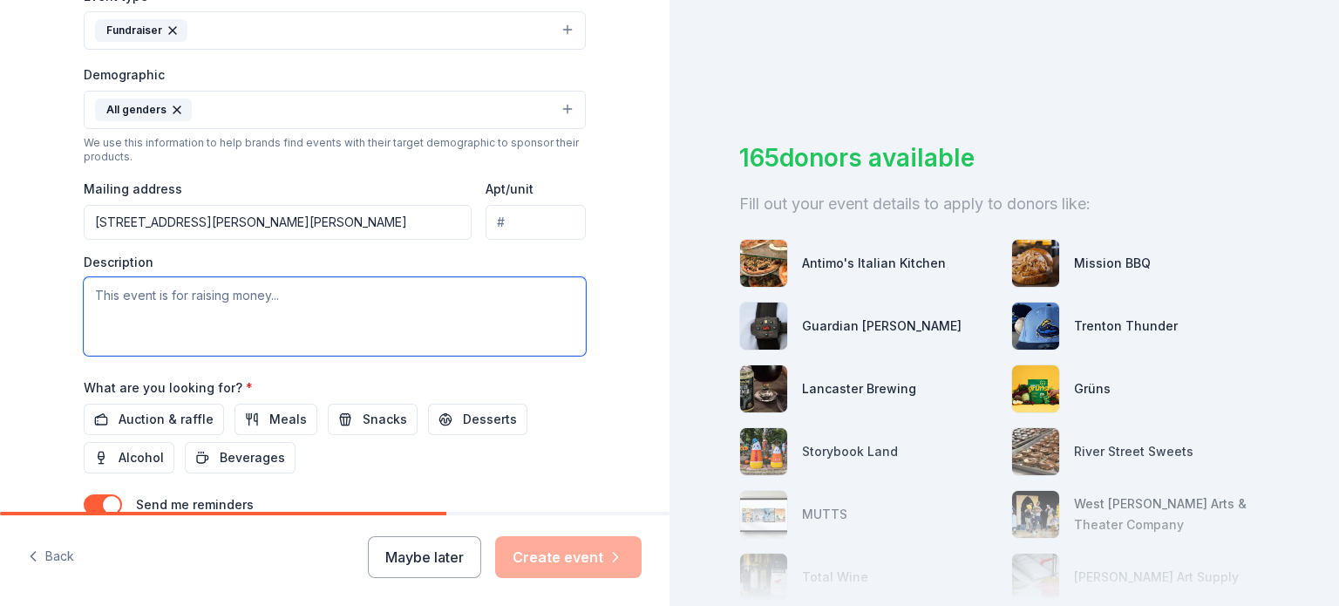
click at [233, 301] on textarea at bounding box center [335, 316] width 502 height 78
paste textarea "The 5th Grade Committee at [GEOGRAPHIC_DATA] will be holding a gift card raffle…"
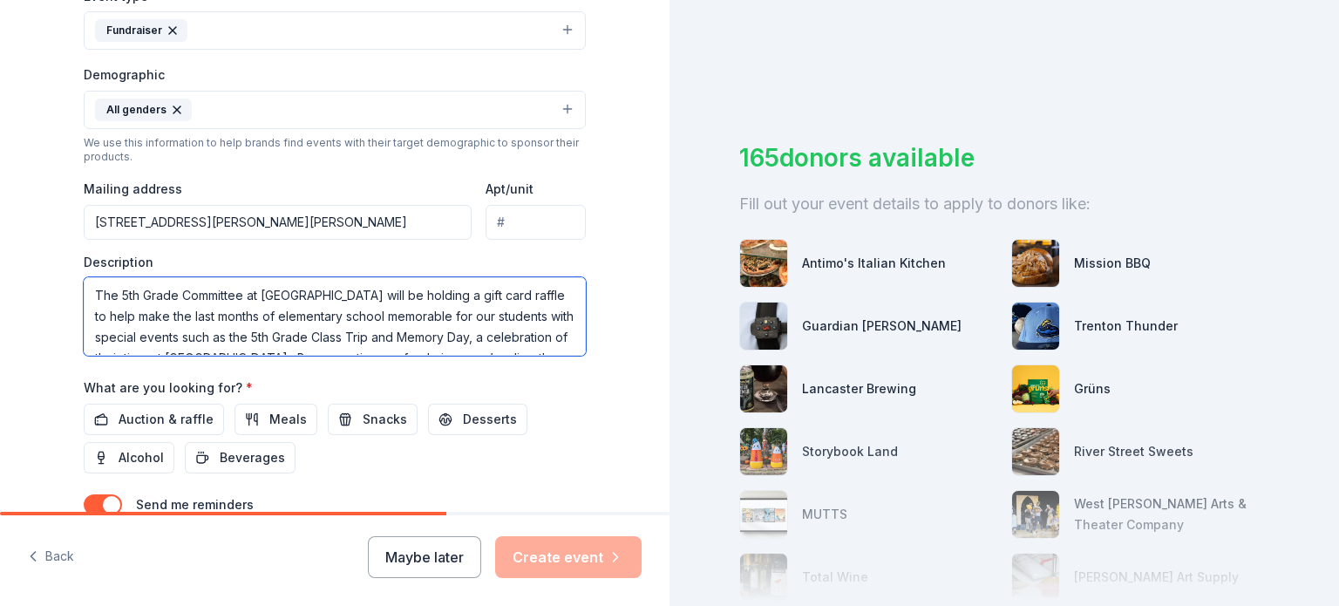
scroll to position [73, 0]
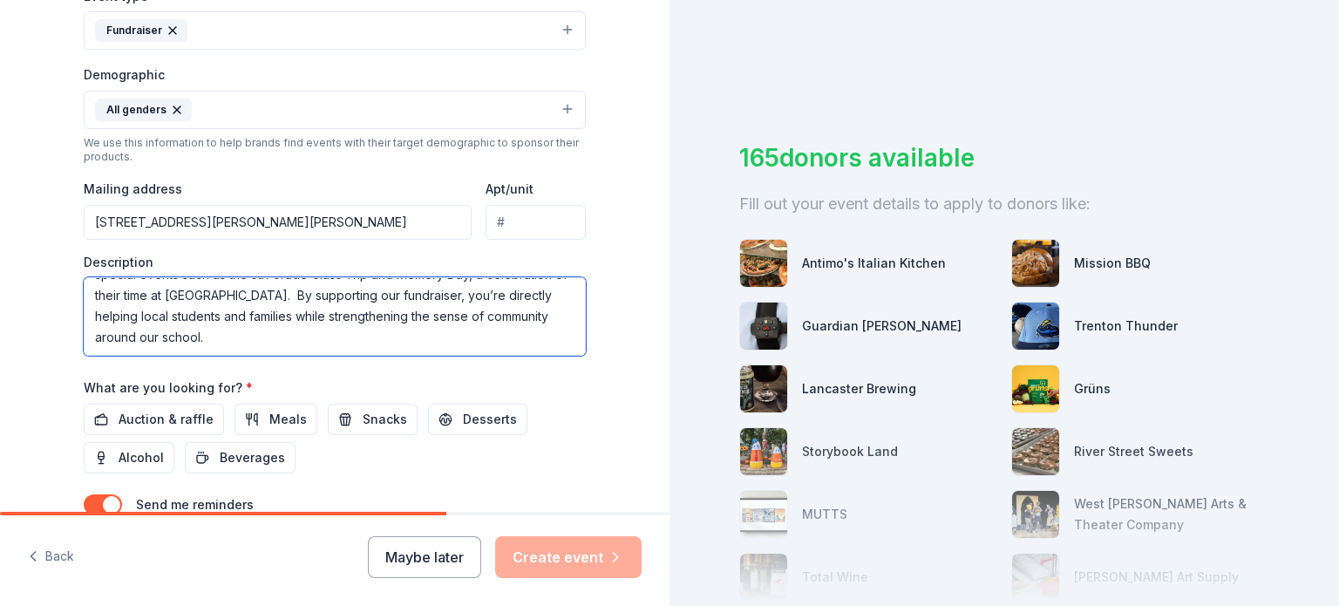
click at [237, 298] on textarea "The 5th Grade Committee at [GEOGRAPHIC_DATA] will be holding a gift card raffle…" at bounding box center [335, 316] width 502 height 78
click at [284, 344] on textarea "The 5th Grade Committee at [GEOGRAPHIC_DATA] will be holding a gift card raffle…" at bounding box center [335, 316] width 502 height 78
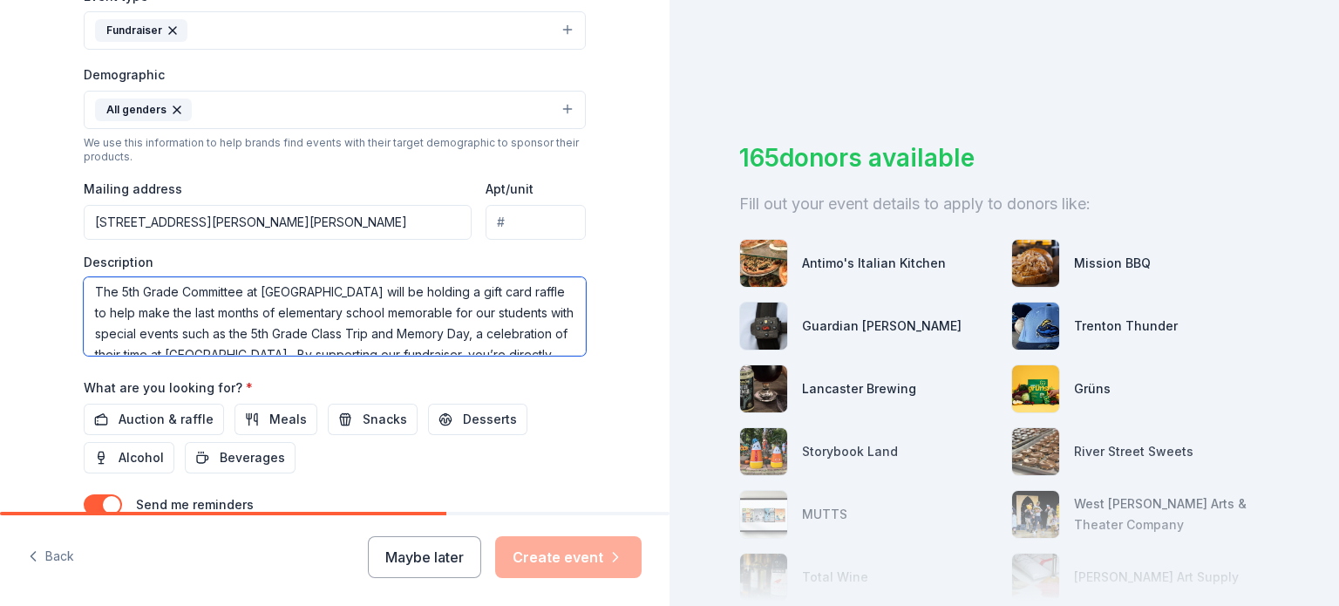
scroll to position [0, 0]
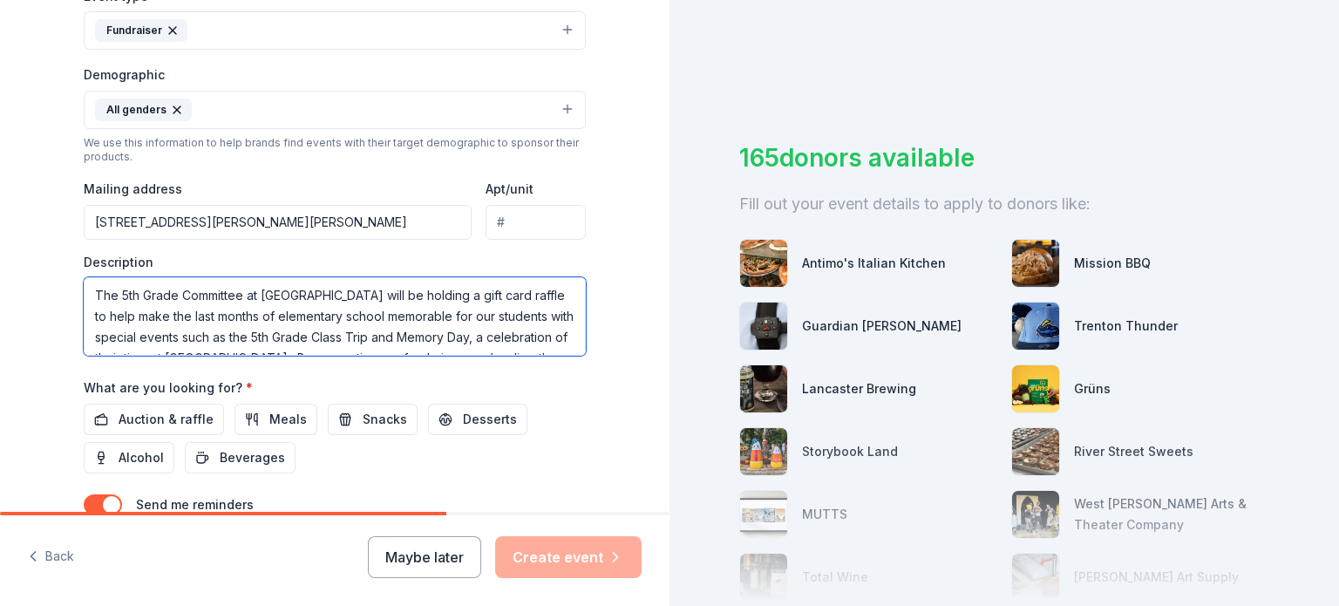
click at [112, 316] on textarea "The 5th Grade Committee at [GEOGRAPHIC_DATA] will be holding a gift card raffle…" at bounding box center [335, 316] width 502 height 78
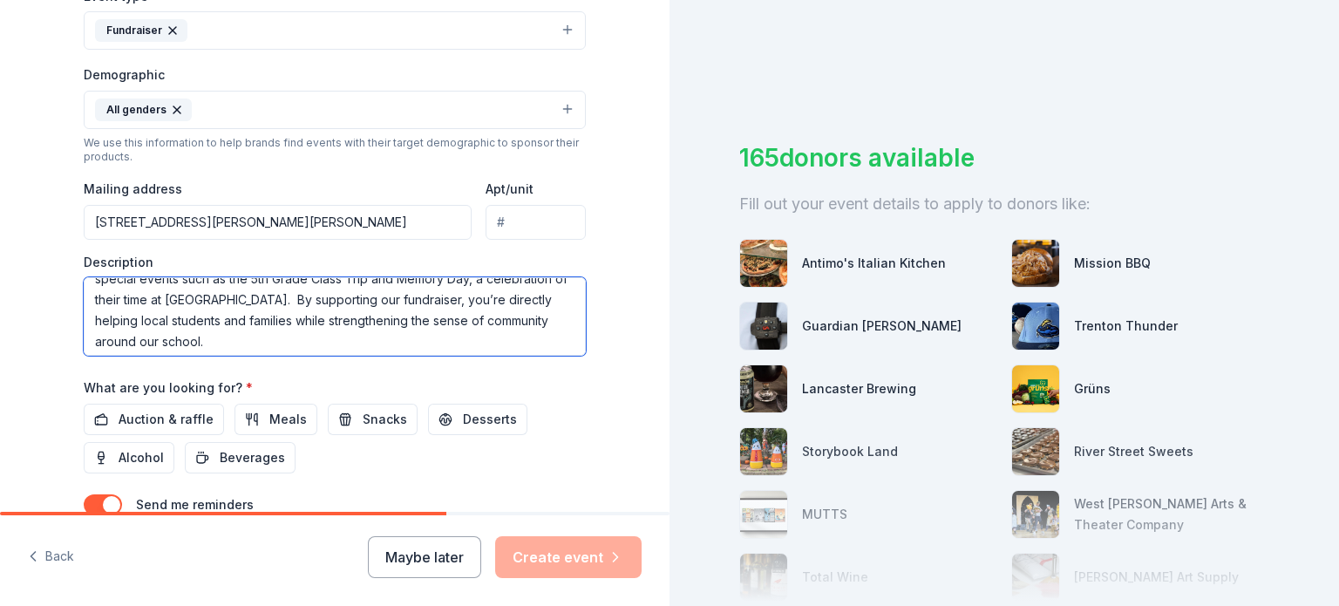
scroll to position [63, 0]
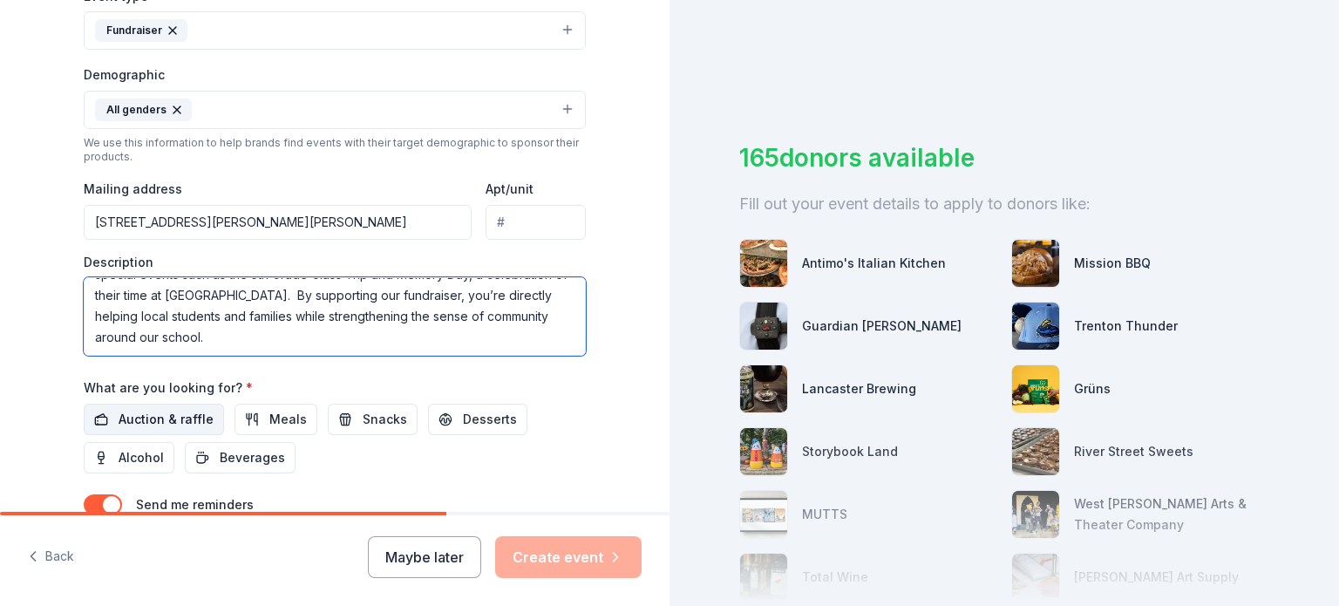
type textarea "The 5th Grade Committee at [GEOGRAPHIC_DATA] will be holding a gift raffle to h…"
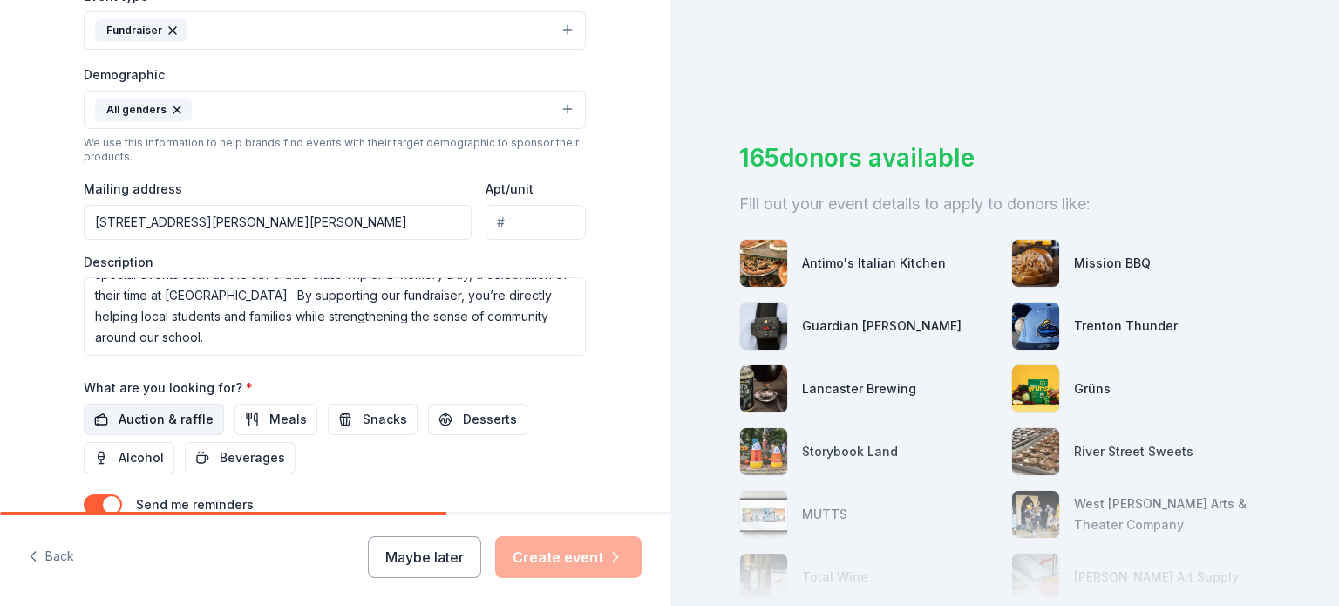
click at [172, 422] on span "Auction & raffle" at bounding box center [166, 419] width 95 height 21
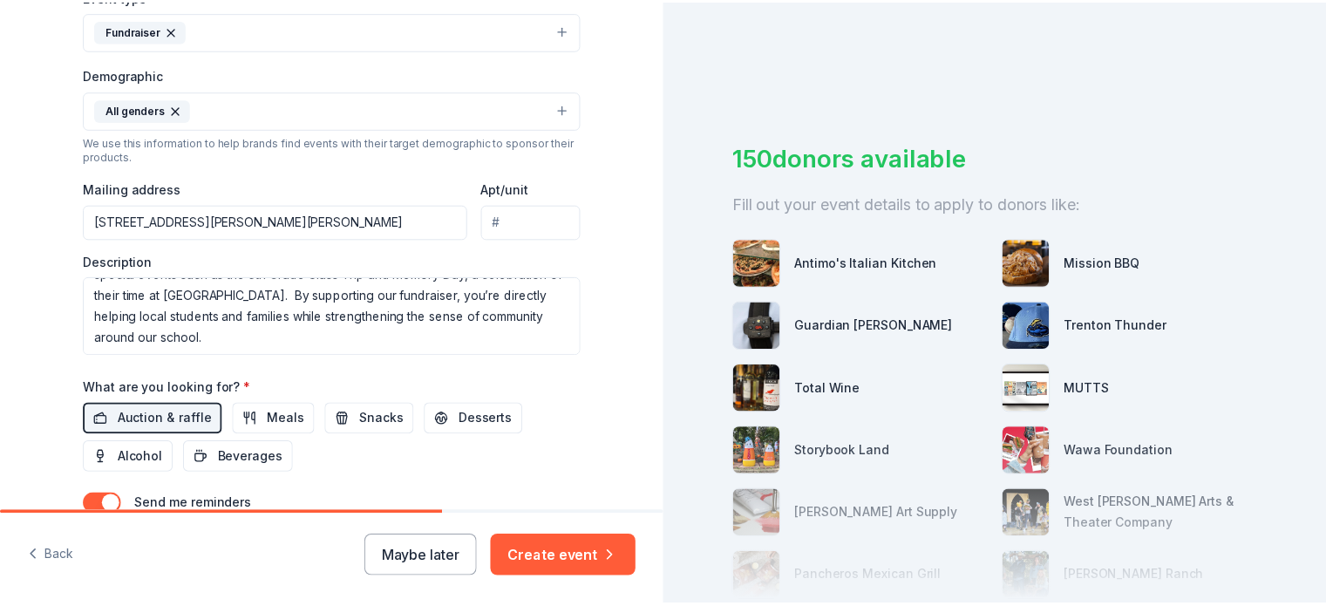
scroll to position [651, 0]
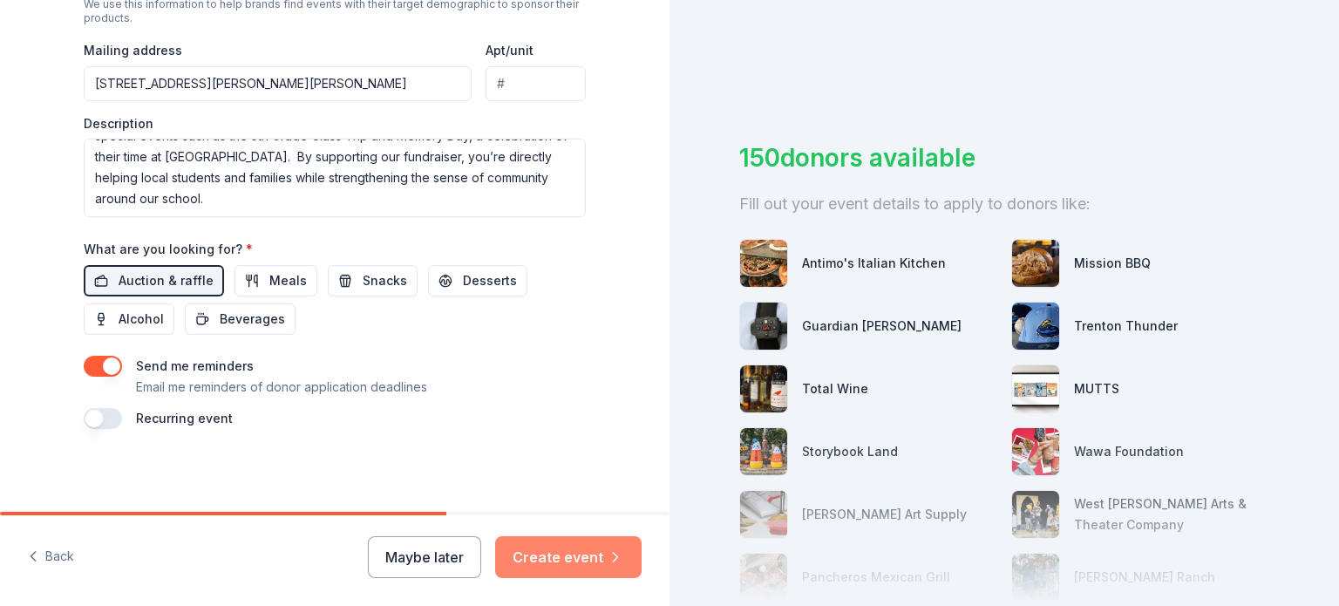
click at [590, 564] on button "Create event" at bounding box center [568, 557] width 146 height 42
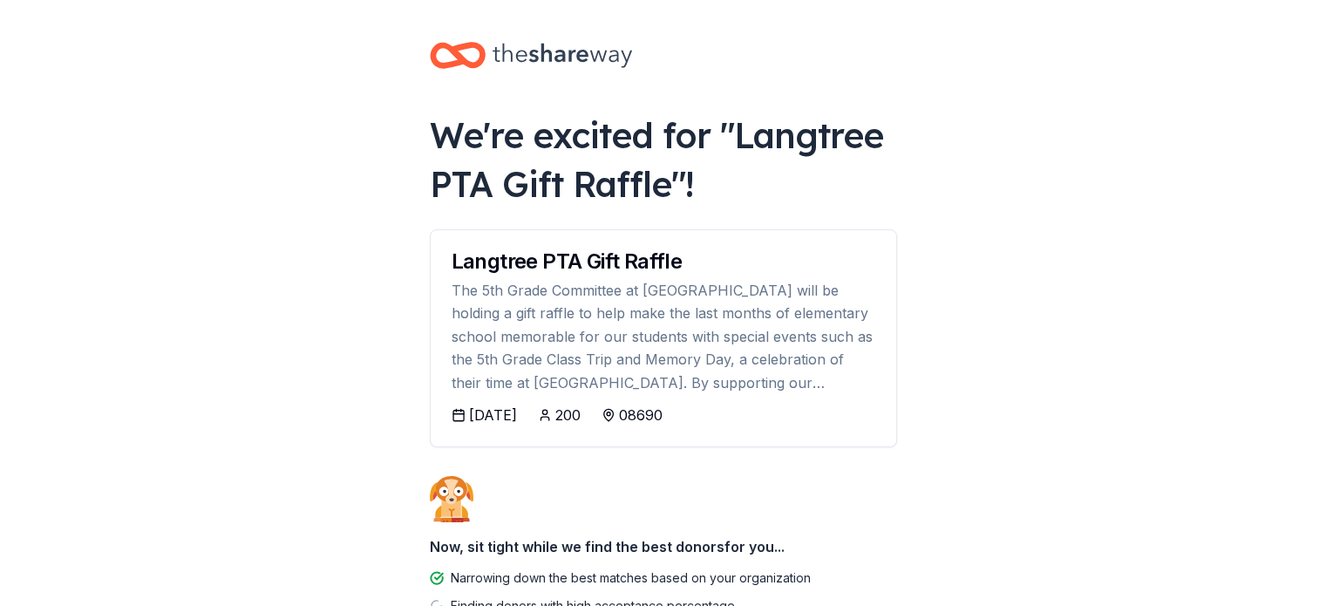
click at [1130, 393] on body "We're excited for " Langtree PTA Gift Raffle "! Langtree PTA Gift Raffle The 5t…" at bounding box center [663, 303] width 1326 height 606
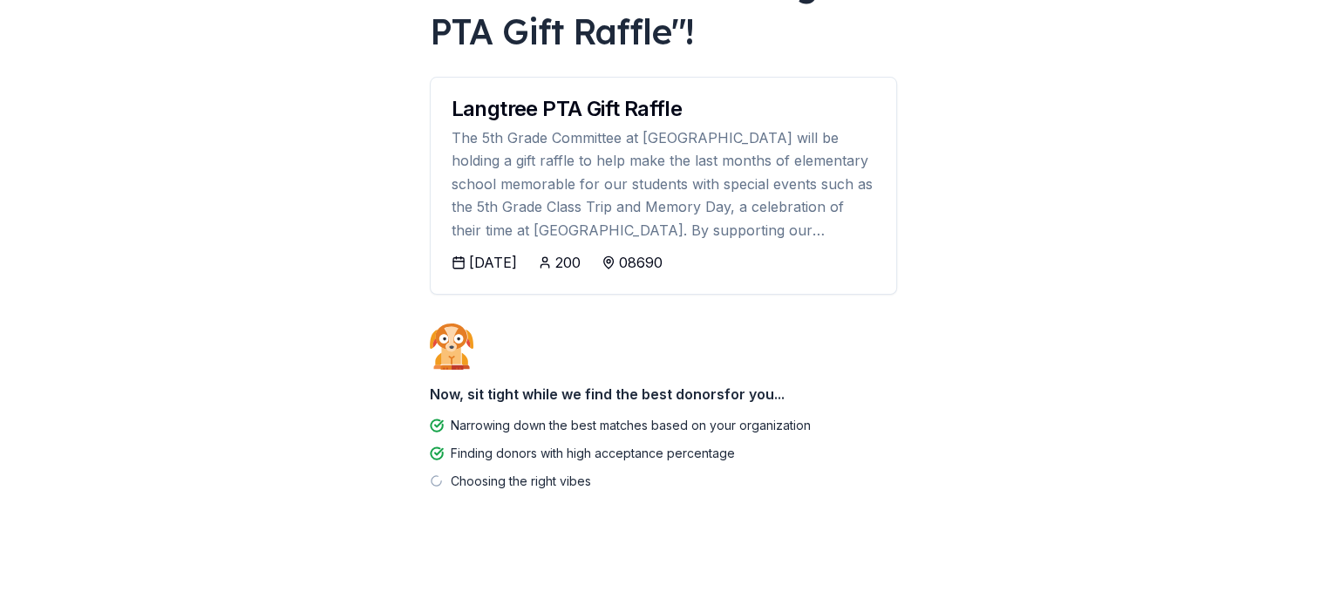
scroll to position [153, 0]
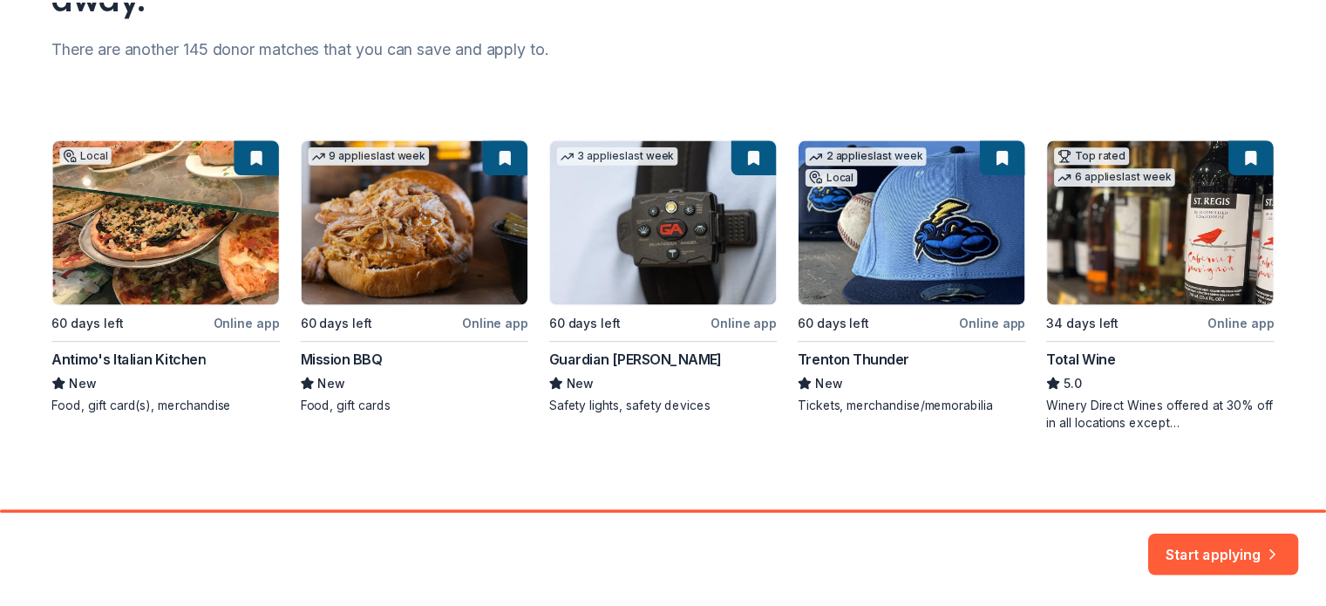
scroll to position [221, 0]
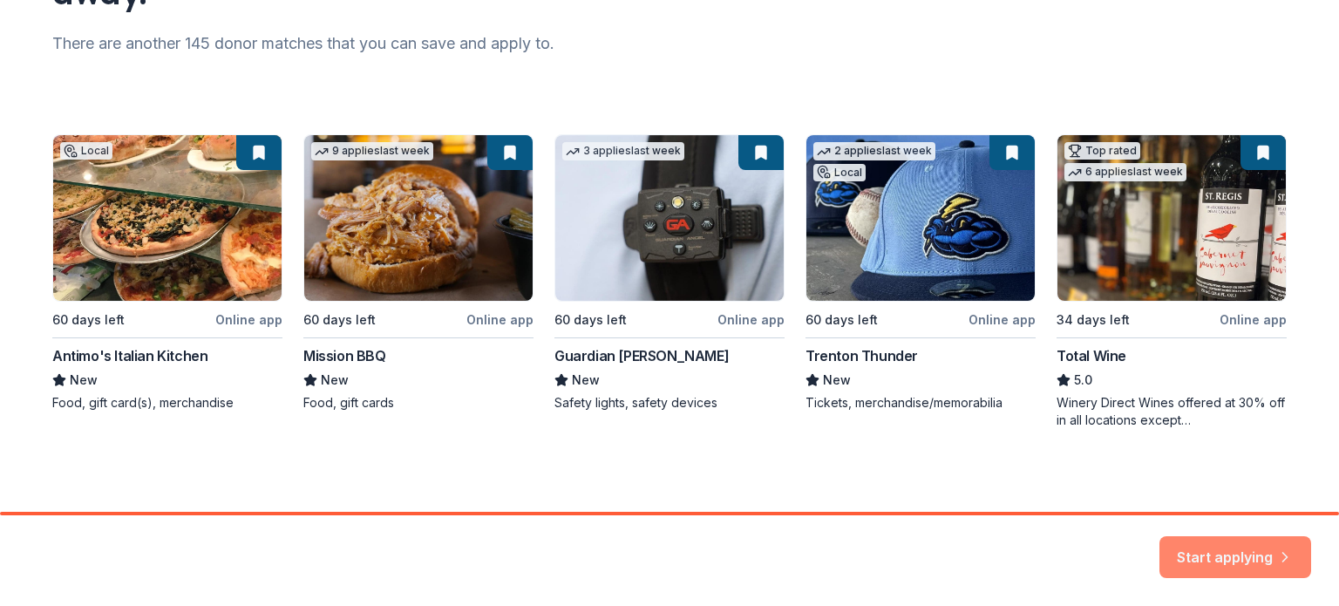
click at [1231, 543] on button "Start applying" at bounding box center [1236, 551] width 152 height 42
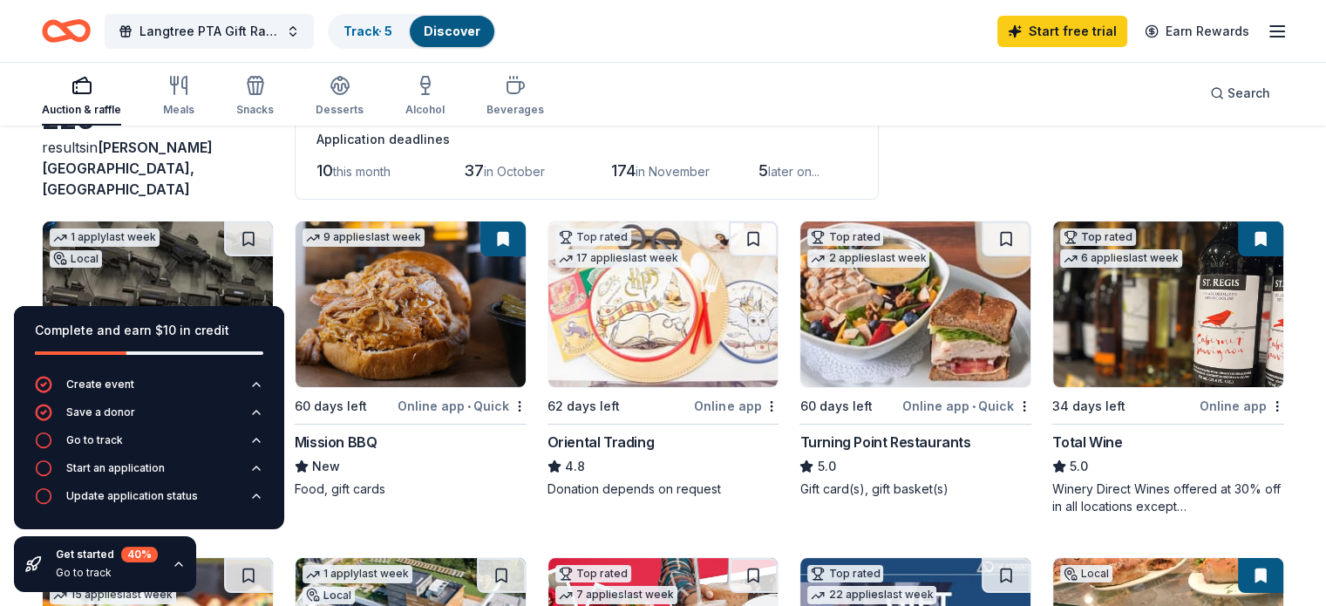
scroll to position [119, 0]
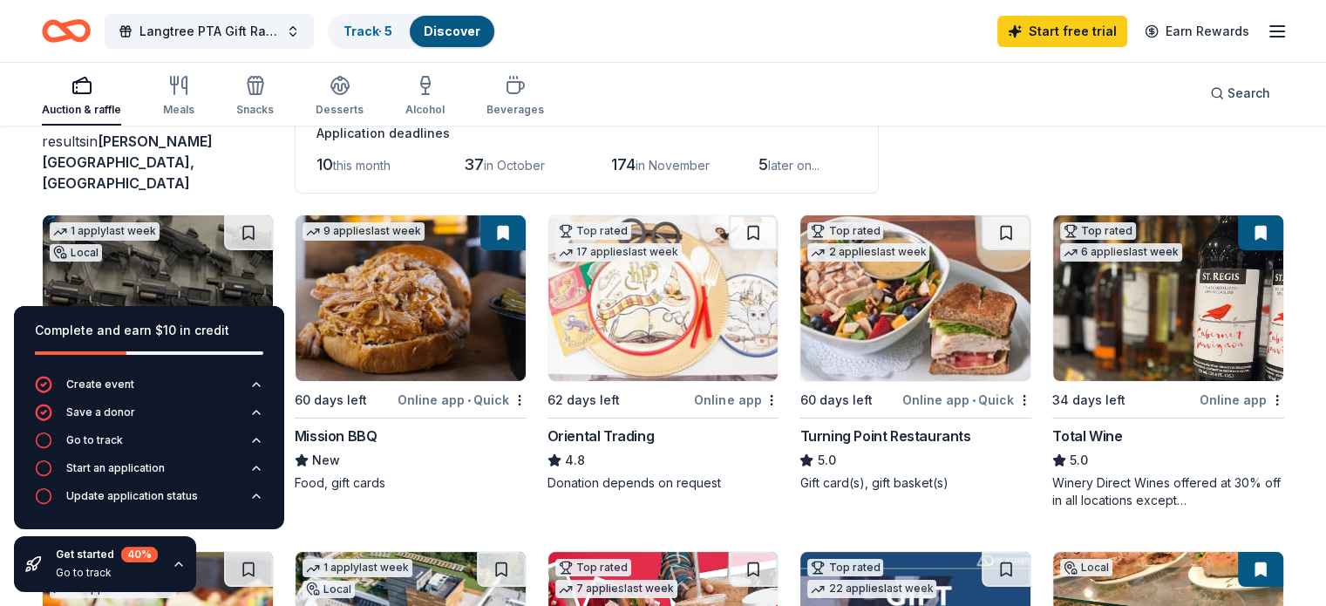
click at [454, 299] on img at bounding box center [411, 298] width 230 height 166
click at [912, 301] on img at bounding box center [915, 298] width 230 height 166
click at [45, 473] on icon "button" at bounding box center [43, 467] width 17 height 17
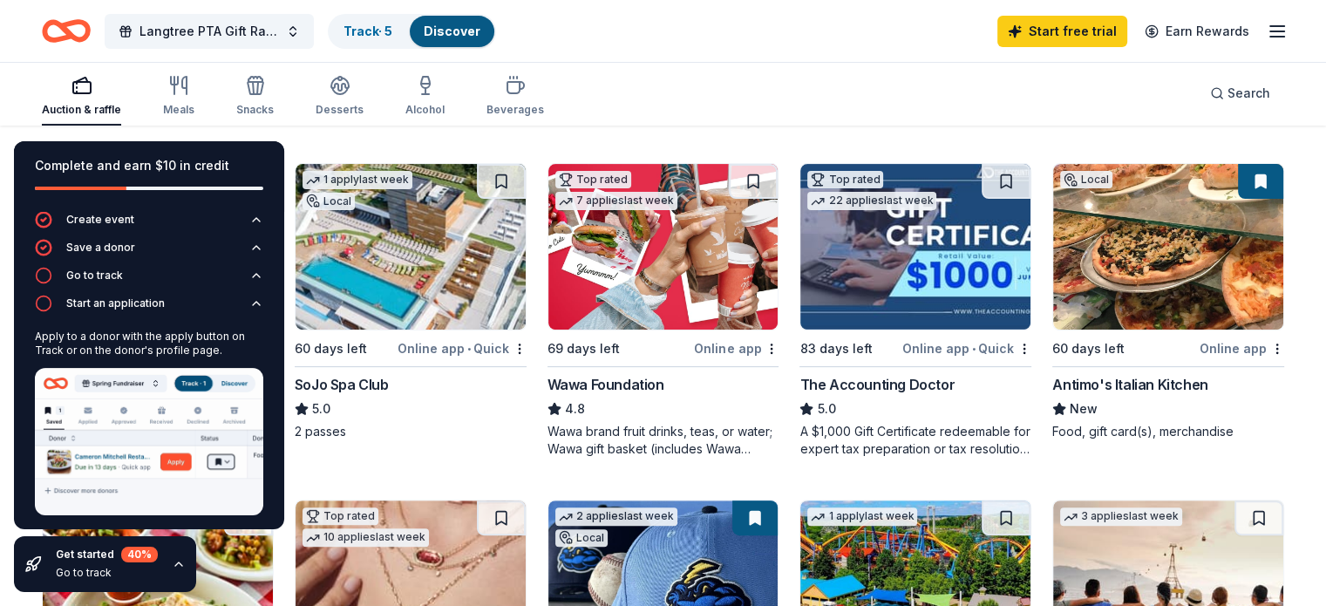
scroll to position [519, 0]
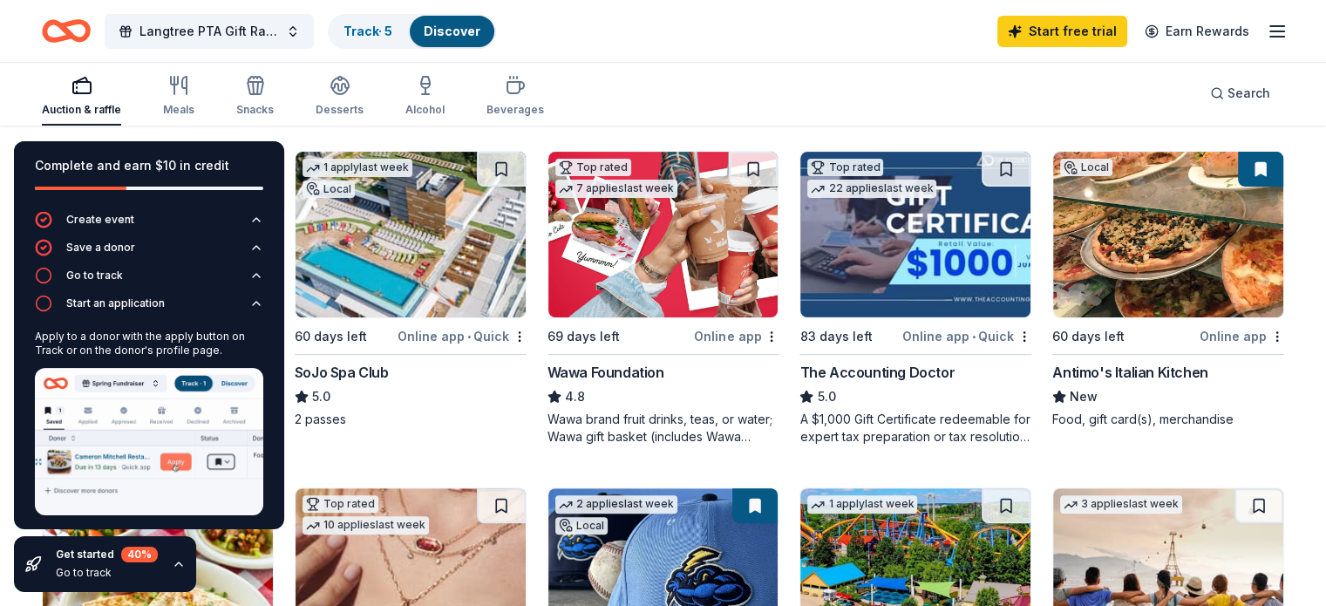
click at [175, 557] on icon "button" at bounding box center [179, 564] width 14 height 14
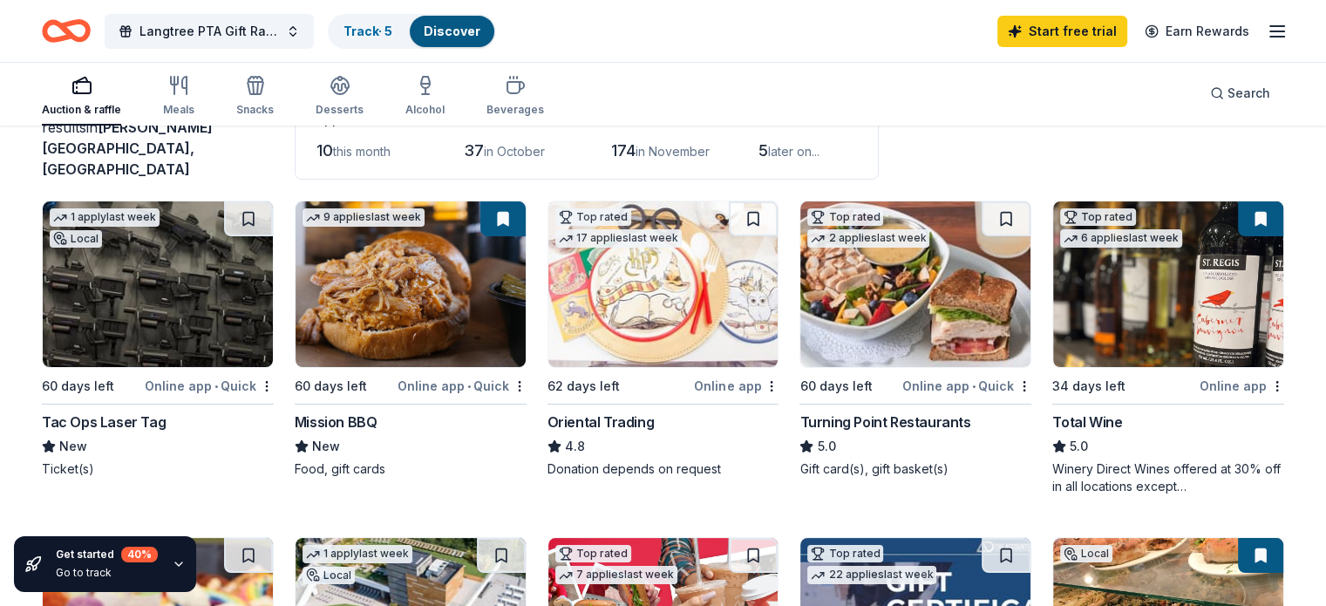
scroll to position [0, 0]
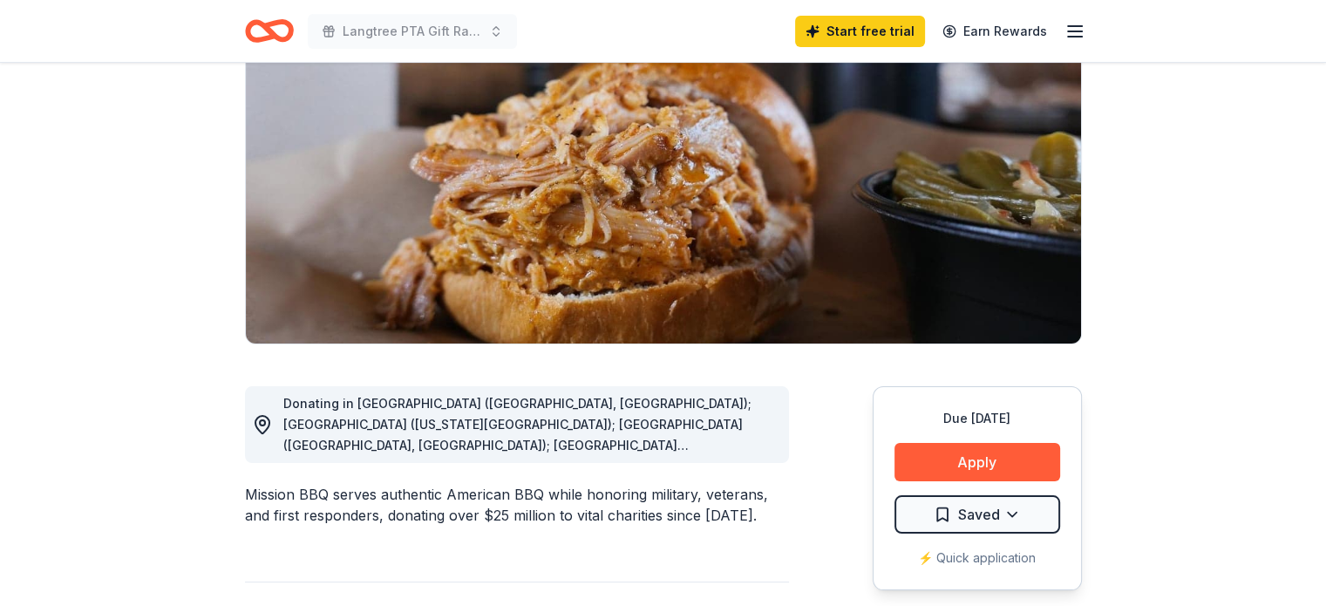
scroll to position [192, 0]
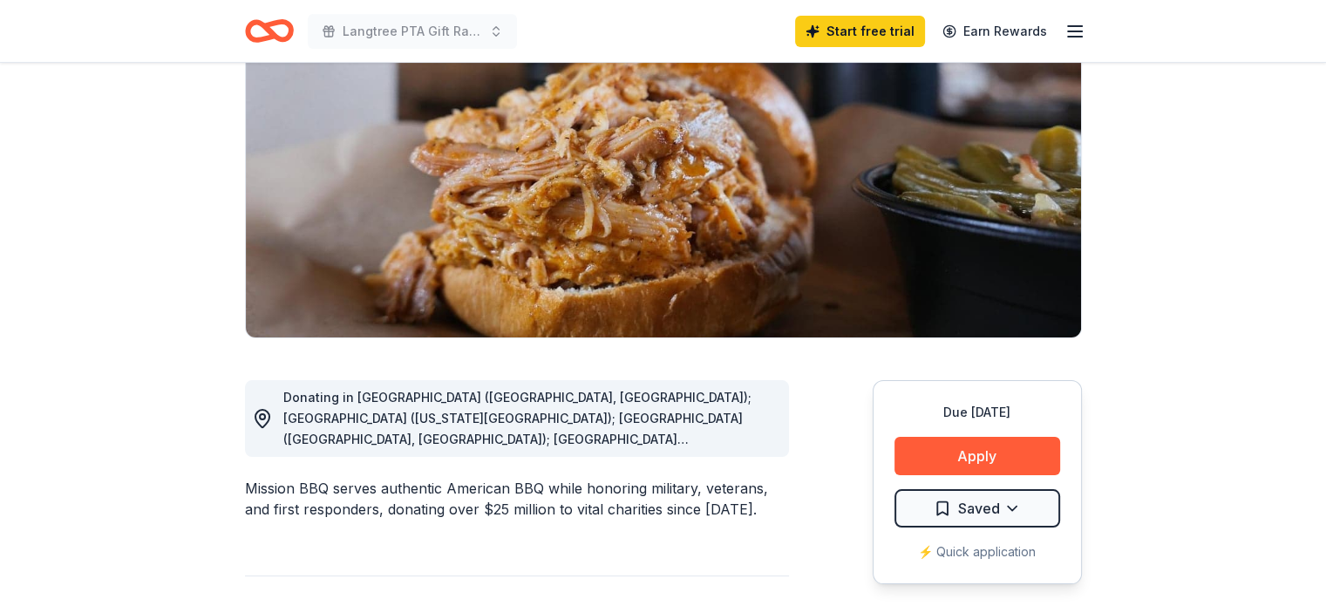
click at [747, 425] on div "Donating in AZ (Paradise Valley, Surprise); CO (Colorado Springs); CT (Orange, …" at bounding box center [529, 418] width 492 height 63
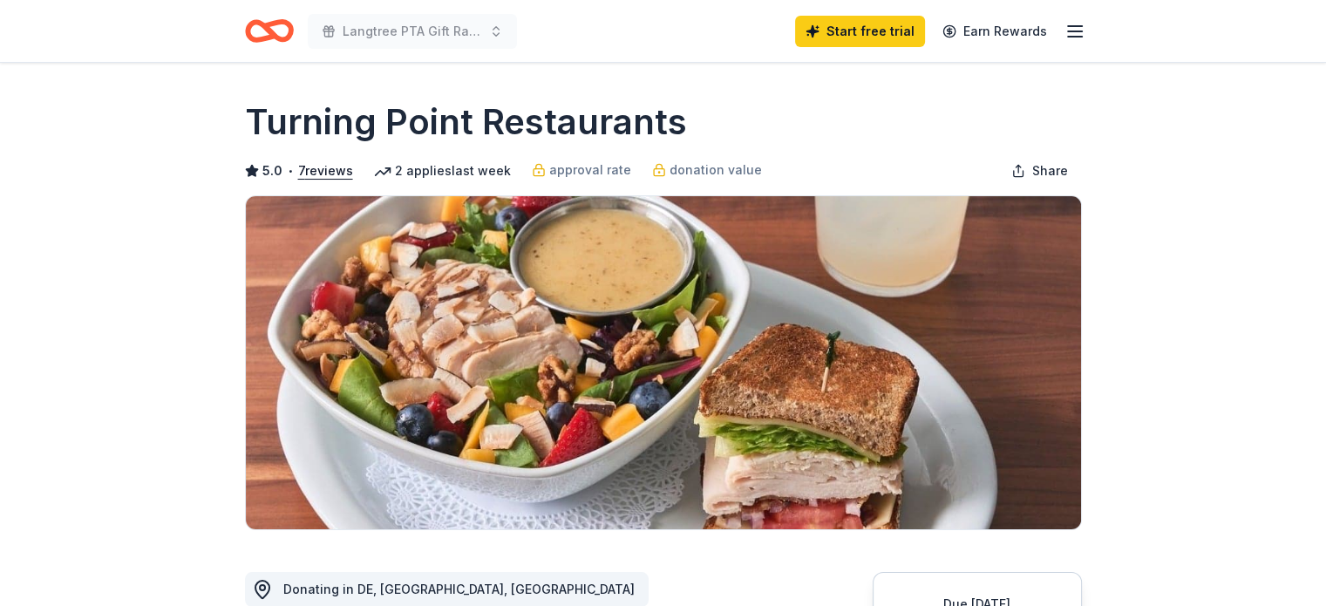
scroll to position [419, 0]
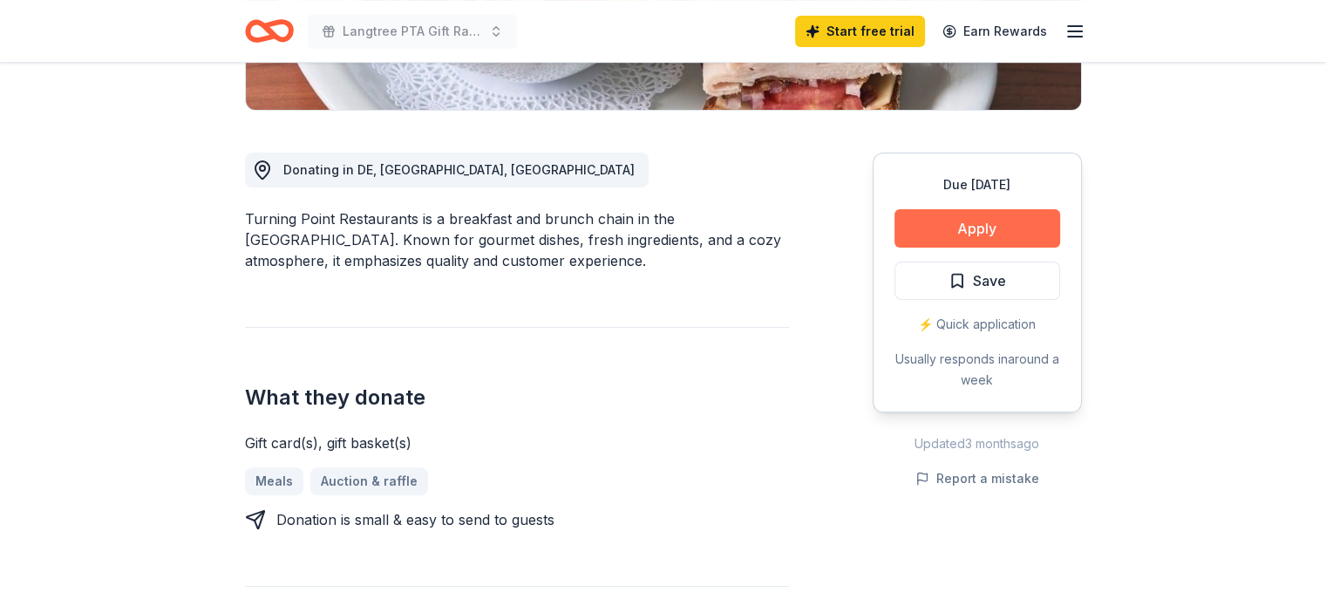
click at [981, 233] on button "Apply" at bounding box center [977, 228] width 166 height 38
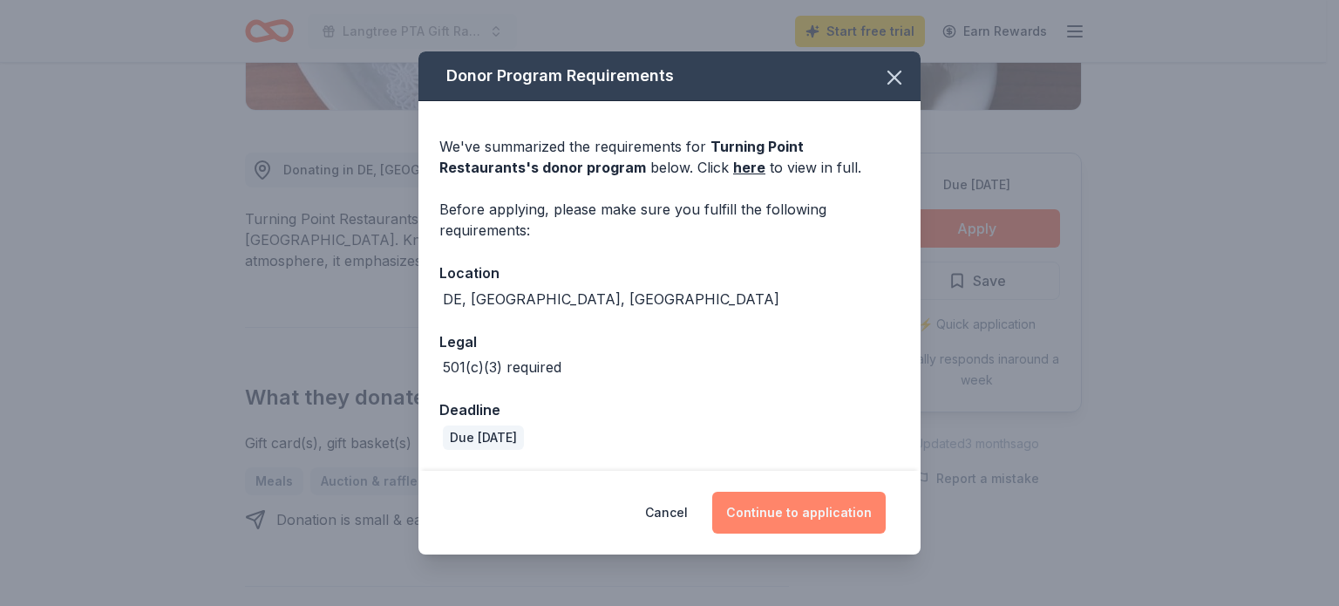
click at [809, 509] on button "Continue to application" at bounding box center [798, 513] width 173 height 42
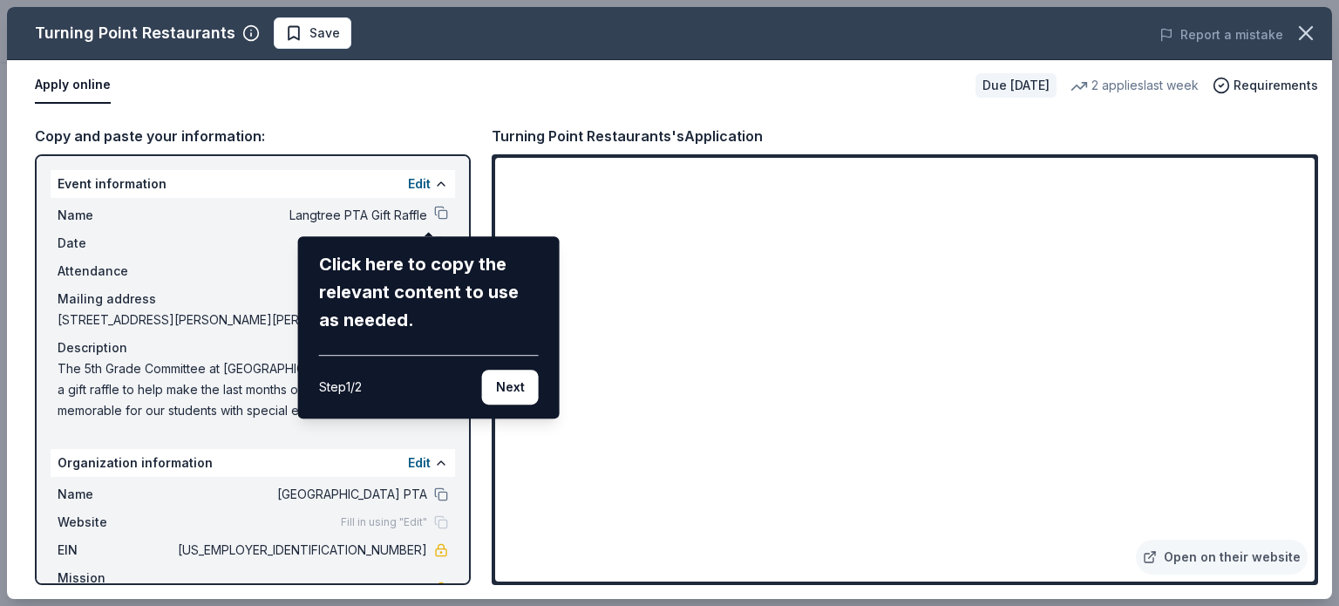
click at [1076, 508] on div "Turning Point Restaurants Save Report a mistake Apply online Due [DATE] 2 appli…" at bounding box center [669, 303] width 1325 height 592
click at [507, 386] on button "Next" at bounding box center [510, 387] width 57 height 35
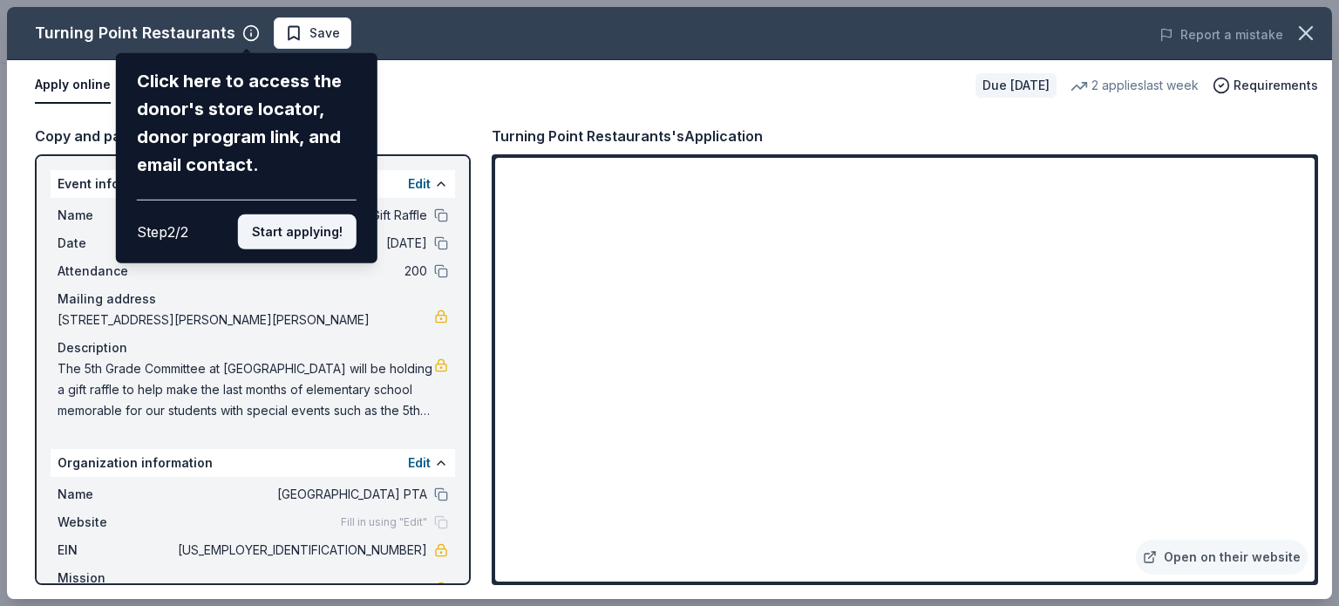
click at [324, 235] on button "Start applying!" at bounding box center [297, 231] width 119 height 35
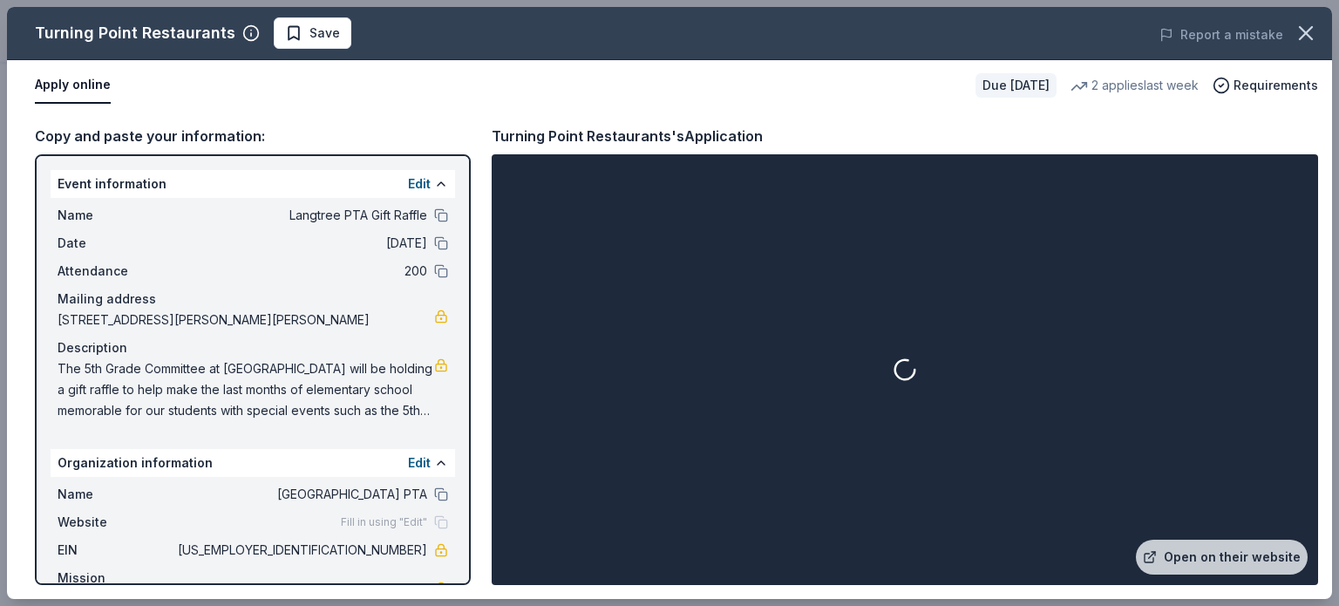
click at [1085, 519] on div at bounding box center [905, 370] width 820 height 424
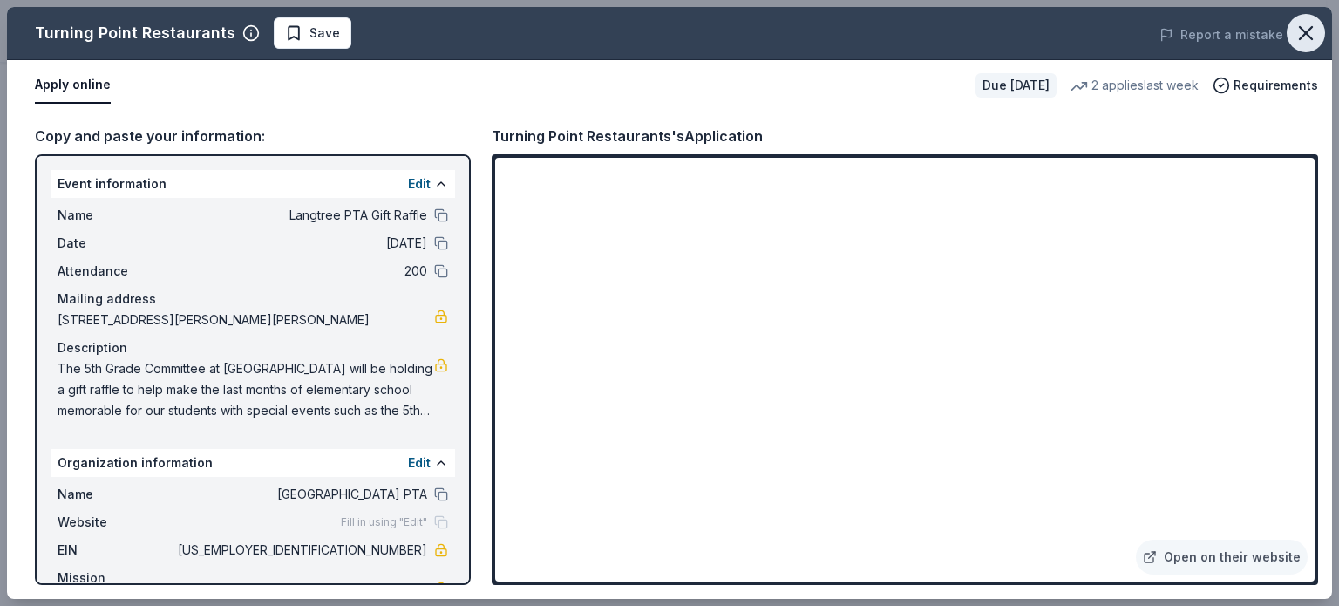
click at [1319, 40] on button "button" at bounding box center [1306, 33] width 38 height 38
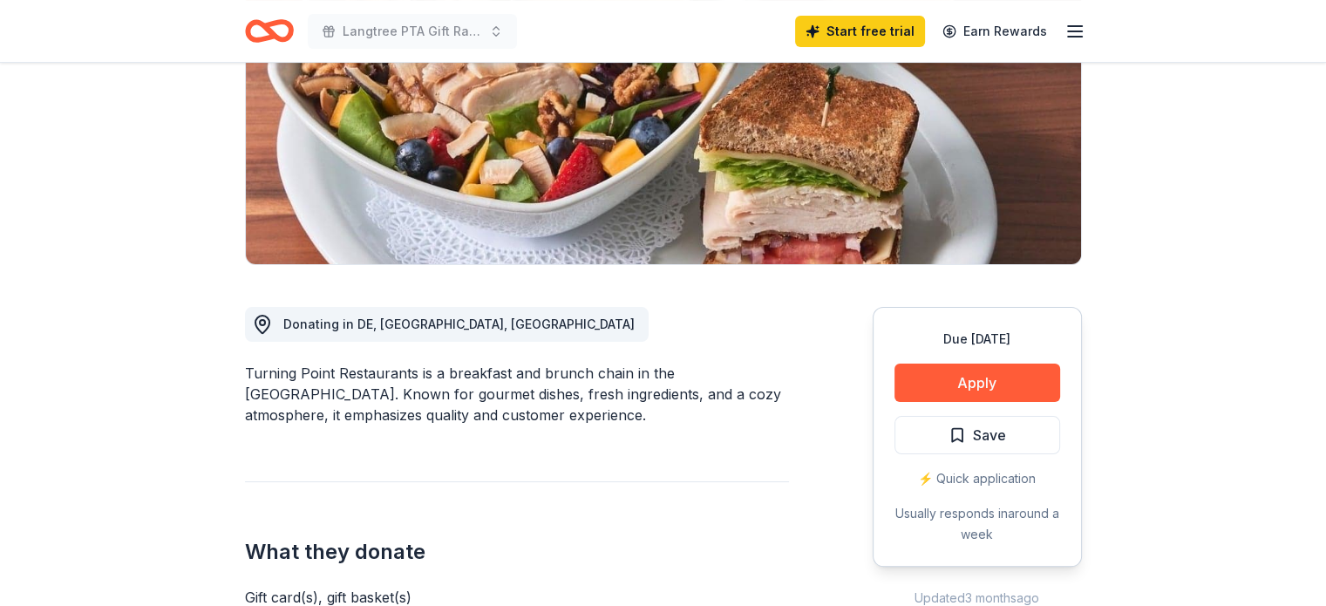
scroll to position [0, 0]
